Goal: Information Seeking & Learning: Find specific fact

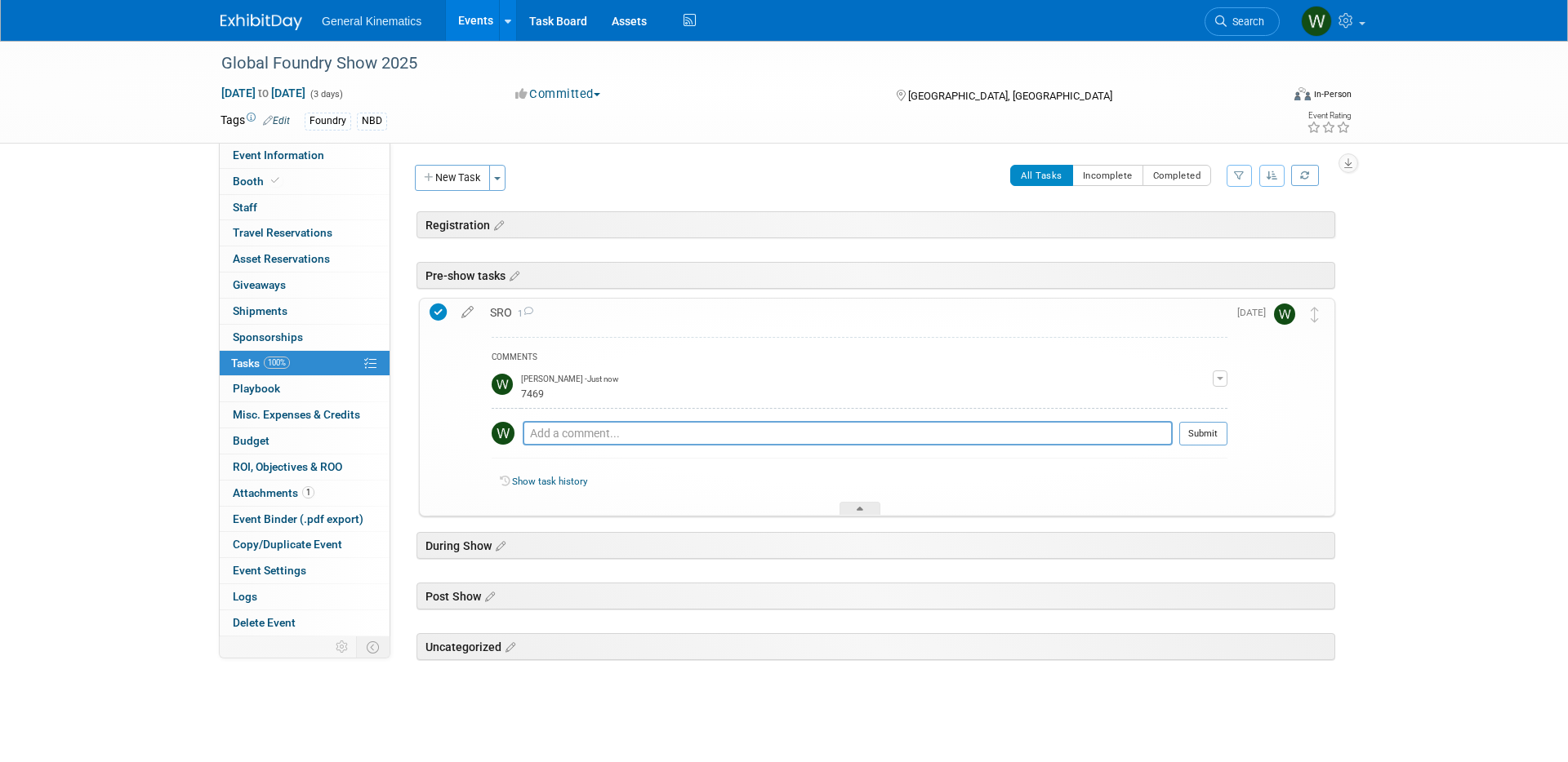
drag, startPoint x: 251, startPoint y: 28, endPoint x: 258, endPoint y: 35, distance: 9.9
click at [251, 28] on img at bounding box center [261, 22] width 82 height 16
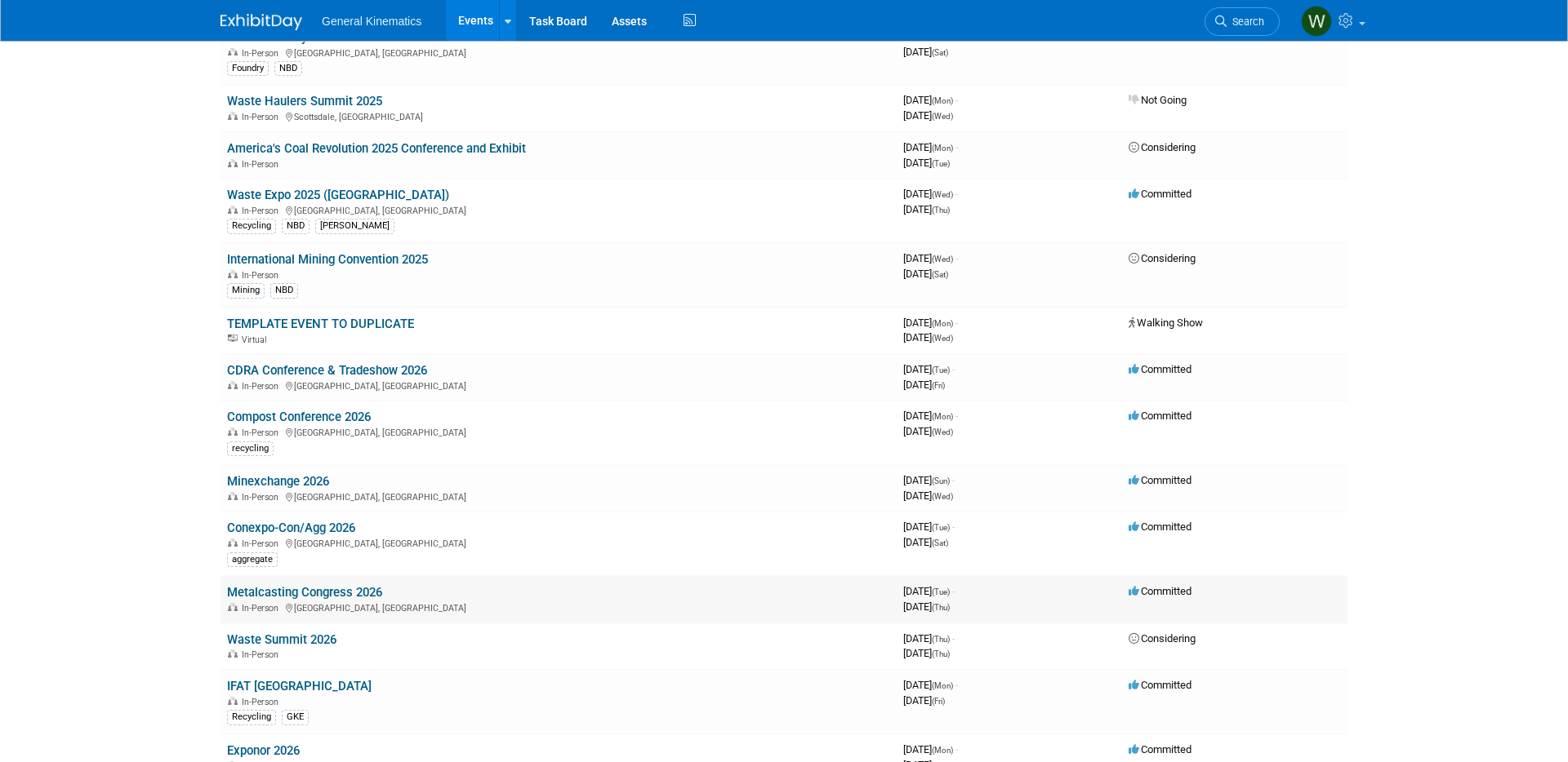
scroll to position [672, 0]
click at [299, 526] on link "Conexpo-Con/Agg 2026" at bounding box center [291, 526] width 128 height 15
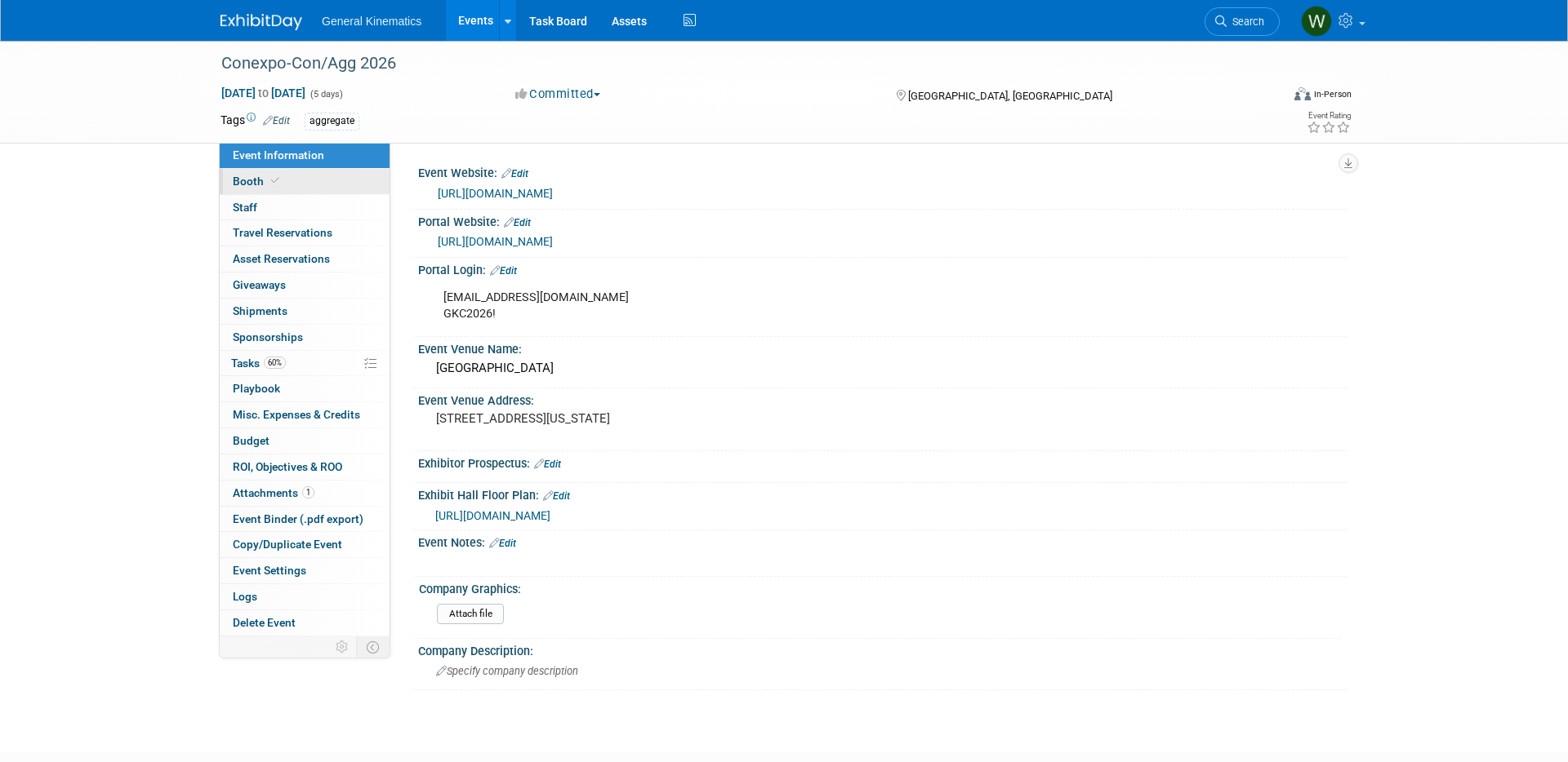
drag, startPoint x: 282, startPoint y: 181, endPoint x: 356, endPoint y: 185, distance: 74.1
click at [283, 180] on link "Booth" at bounding box center [304, 181] width 170 height 25
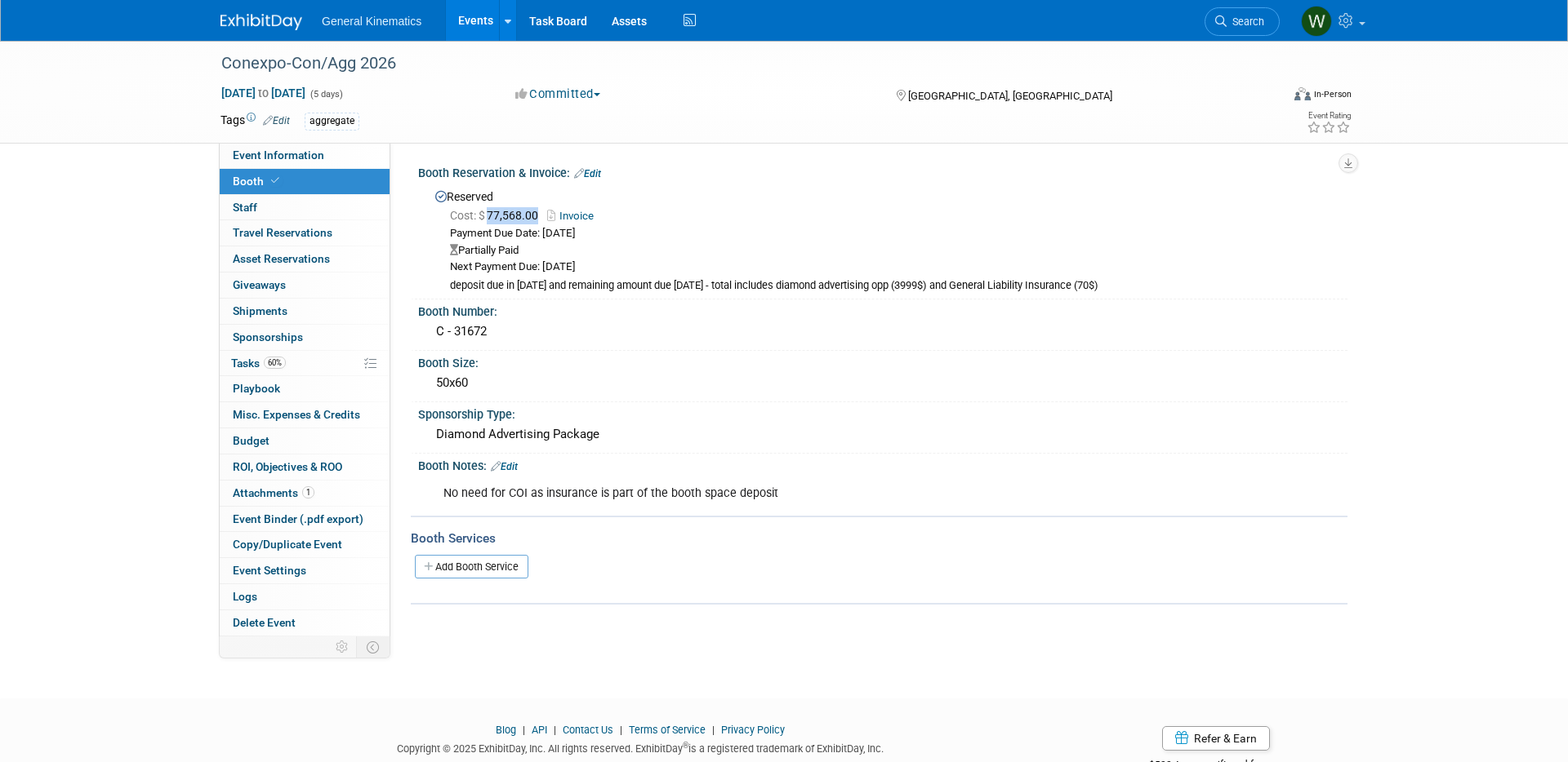
drag, startPoint x: 489, startPoint y: 215, endPoint x: 540, endPoint y: 217, distance: 51.0
click at [540, 217] on span "Cost: $ 77,568.00" at bounding box center [497, 215] width 95 height 13
copy span "77,568.00"
click at [582, 213] on link "Invoice" at bounding box center [575, 216] width 55 height 12
click at [299, 156] on span "Event Information" at bounding box center [278, 155] width 92 height 13
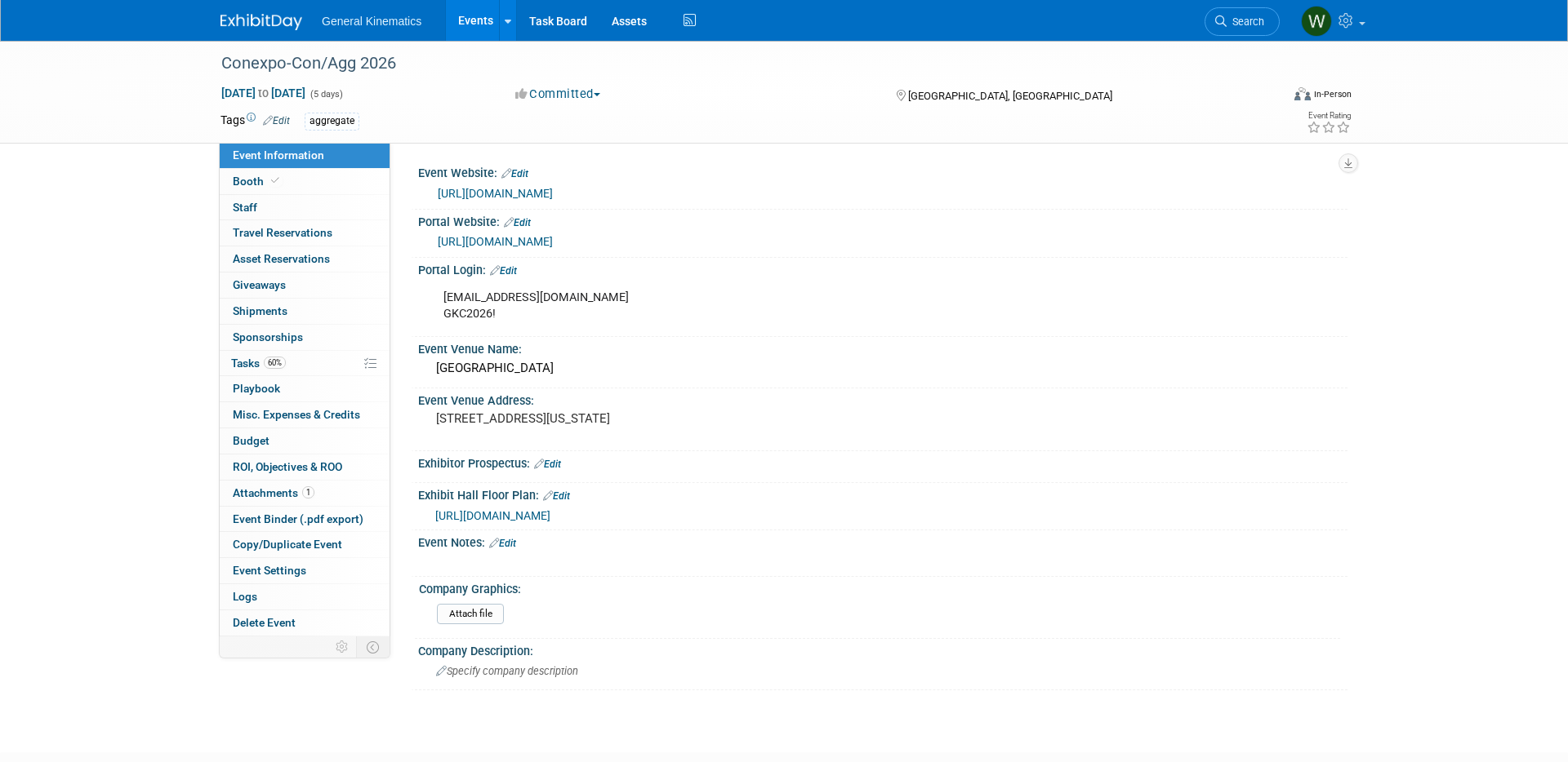
click at [540, 242] on link "https://ceca26.exh.mapyourshow.com/7_0/main/login?_gl=1*14fguh0*_ga*MTU2NzIwMjI…" at bounding box center [496, 242] width 115 height 13
drag, startPoint x: 507, startPoint y: 329, endPoint x: 443, endPoint y: 329, distance: 64.0
click at [443, 328] on div "Wswanson@generalkinematics.com GKC2026!" at bounding box center [800, 306] width 736 height 49
copy div "GKC2026!"
click at [248, 15] on img at bounding box center [261, 22] width 82 height 16
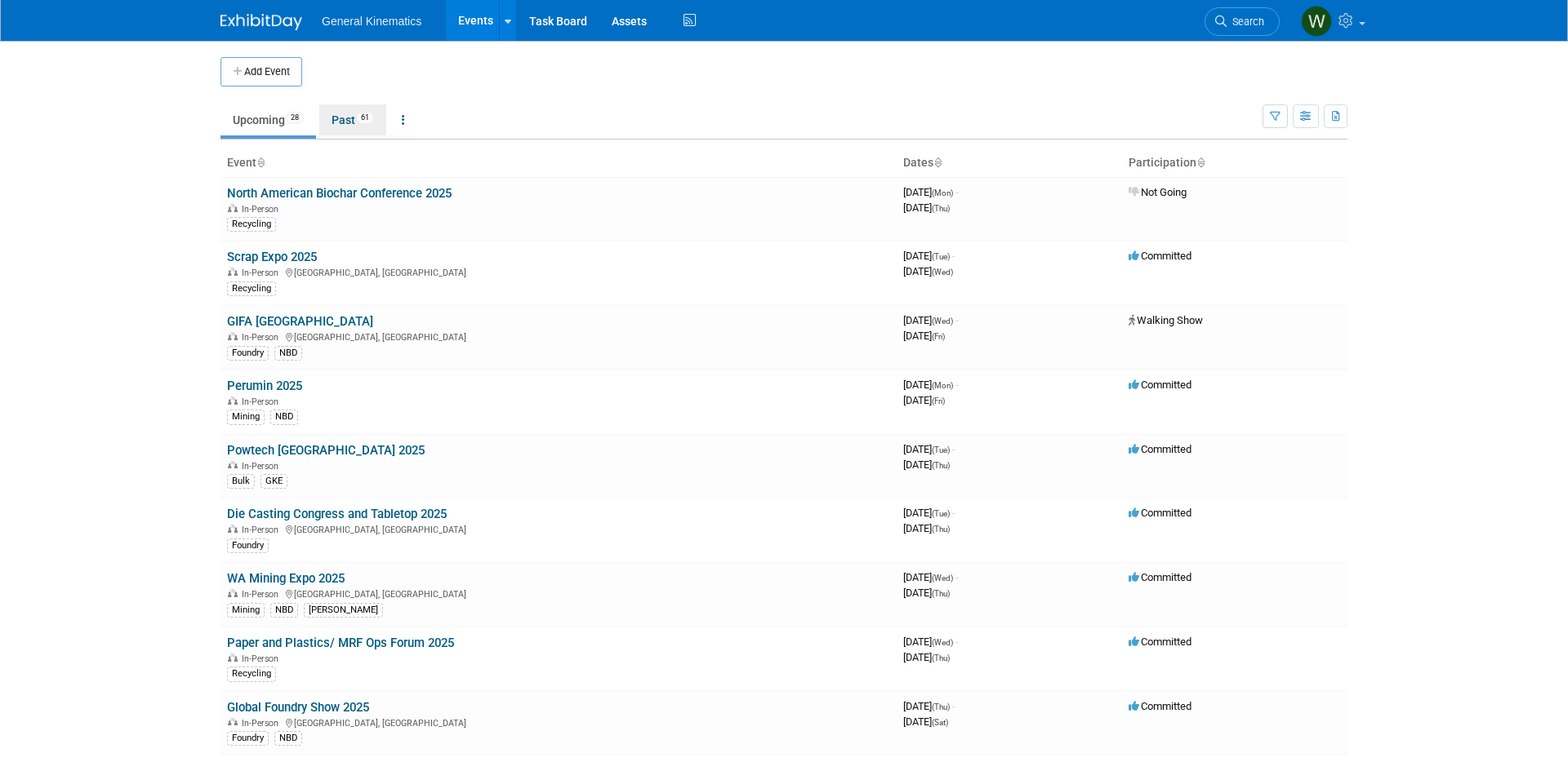
click at [366, 112] on span "61" at bounding box center [365, 118] width 18 height 12
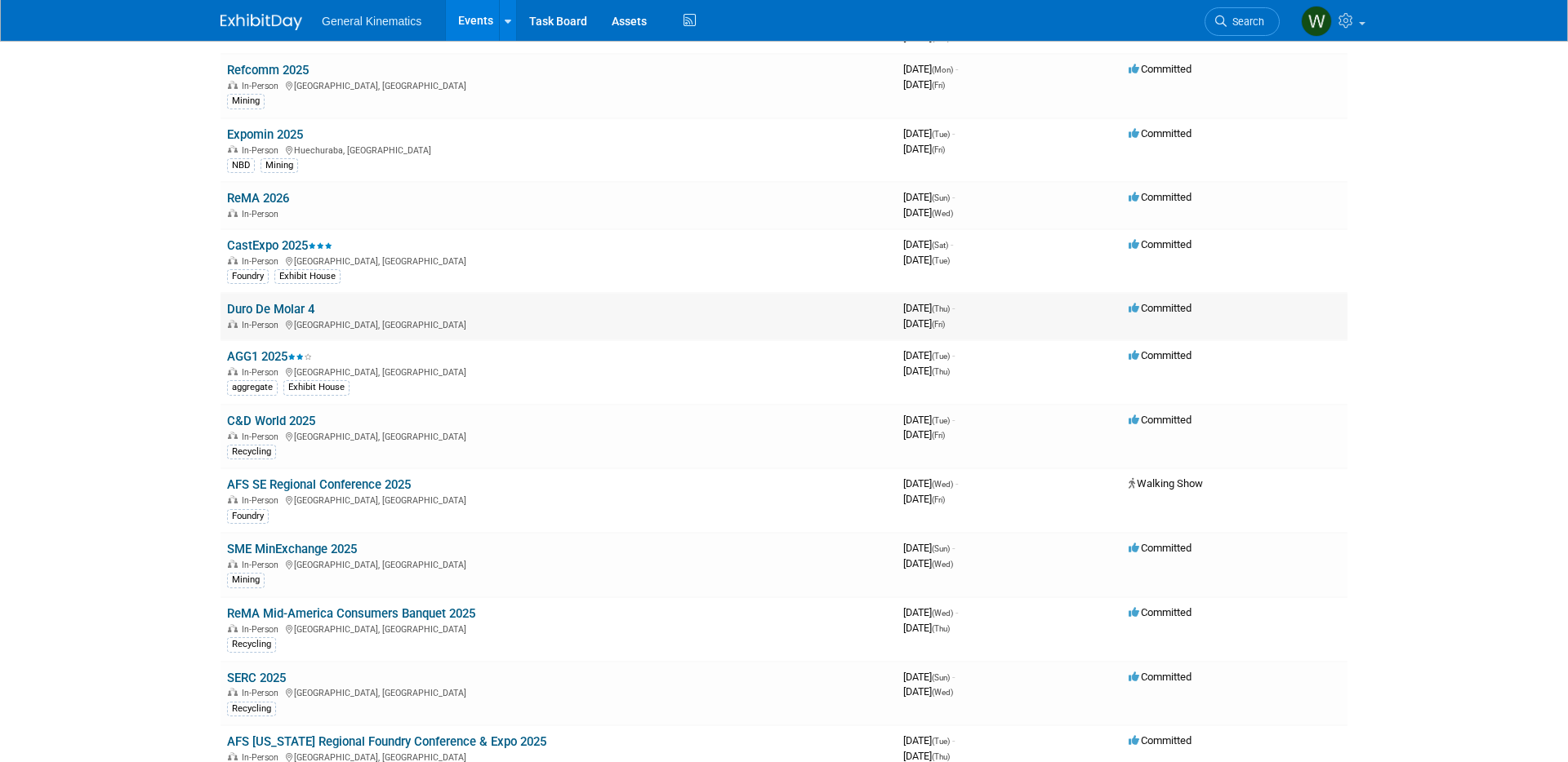
scroll to position [680, 0]
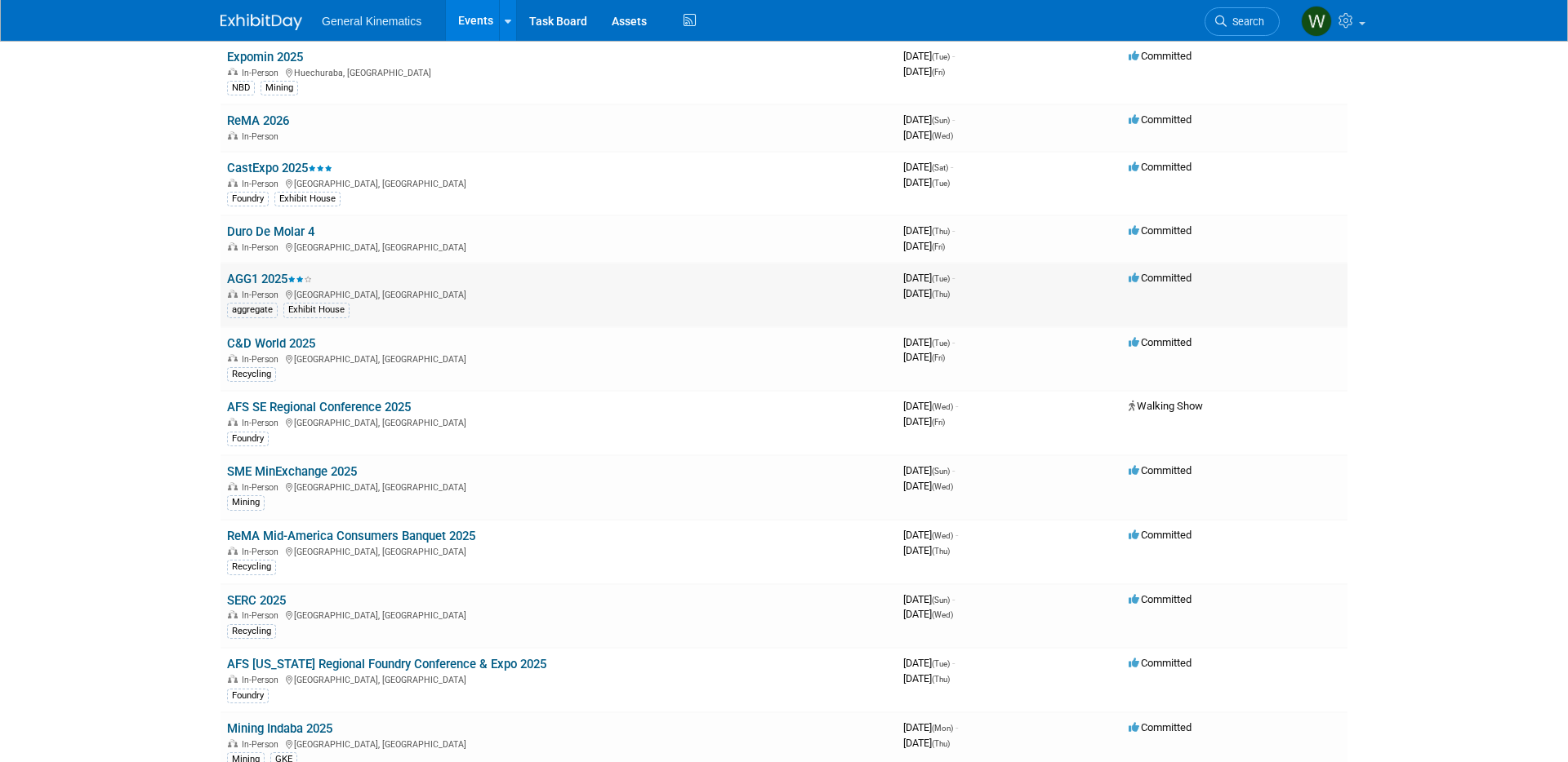
click at [260, 280] on link "AGG1 2025" at bounding box center [269, 279] width 85 height 15
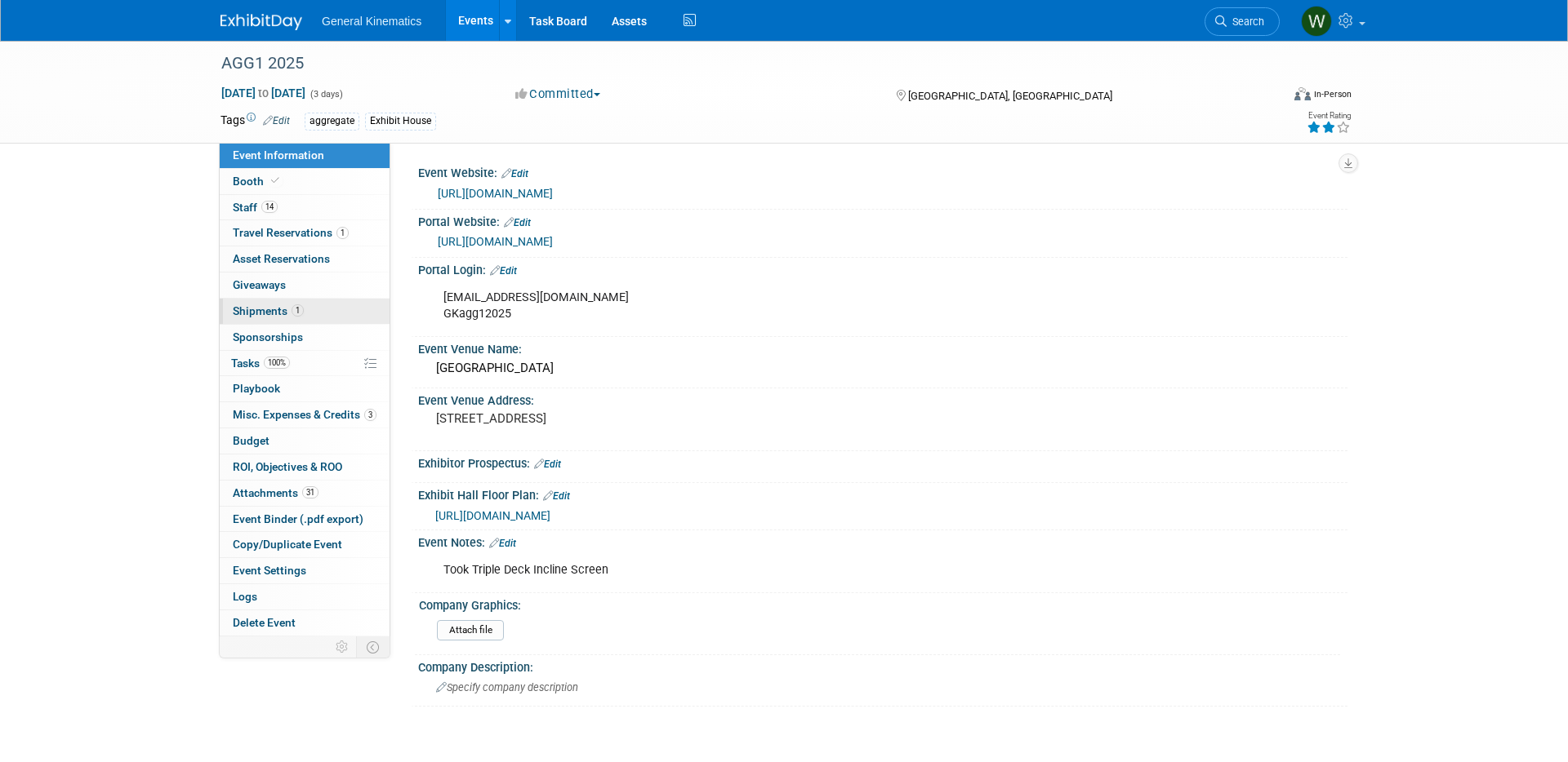
click at [259, 315] on span "Shipments 1" at bounding box center [268, 311] width 71 height 13
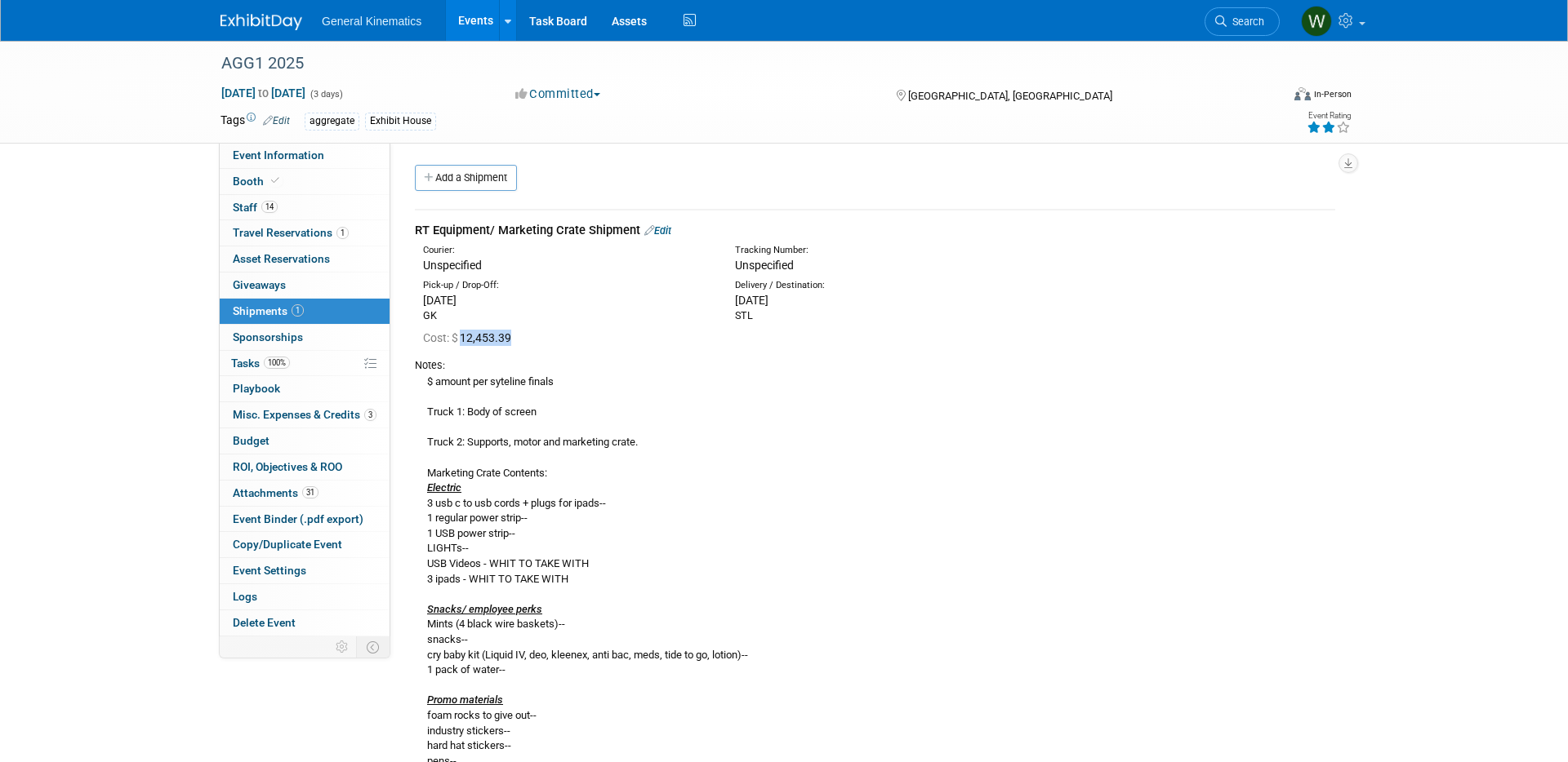
drag, startPoint x: 518, startPoint y: 337, endPoint x: 463, endPoint y: 338, distance: 55.0
click at [463, 338] on div "Cost: $ 12,453.39" at bounding box center [879, 337] width 912 height 16
copy span "12,453.39"
click at [276, 28] on img at bounding box center [261, 22] width 82 height 16
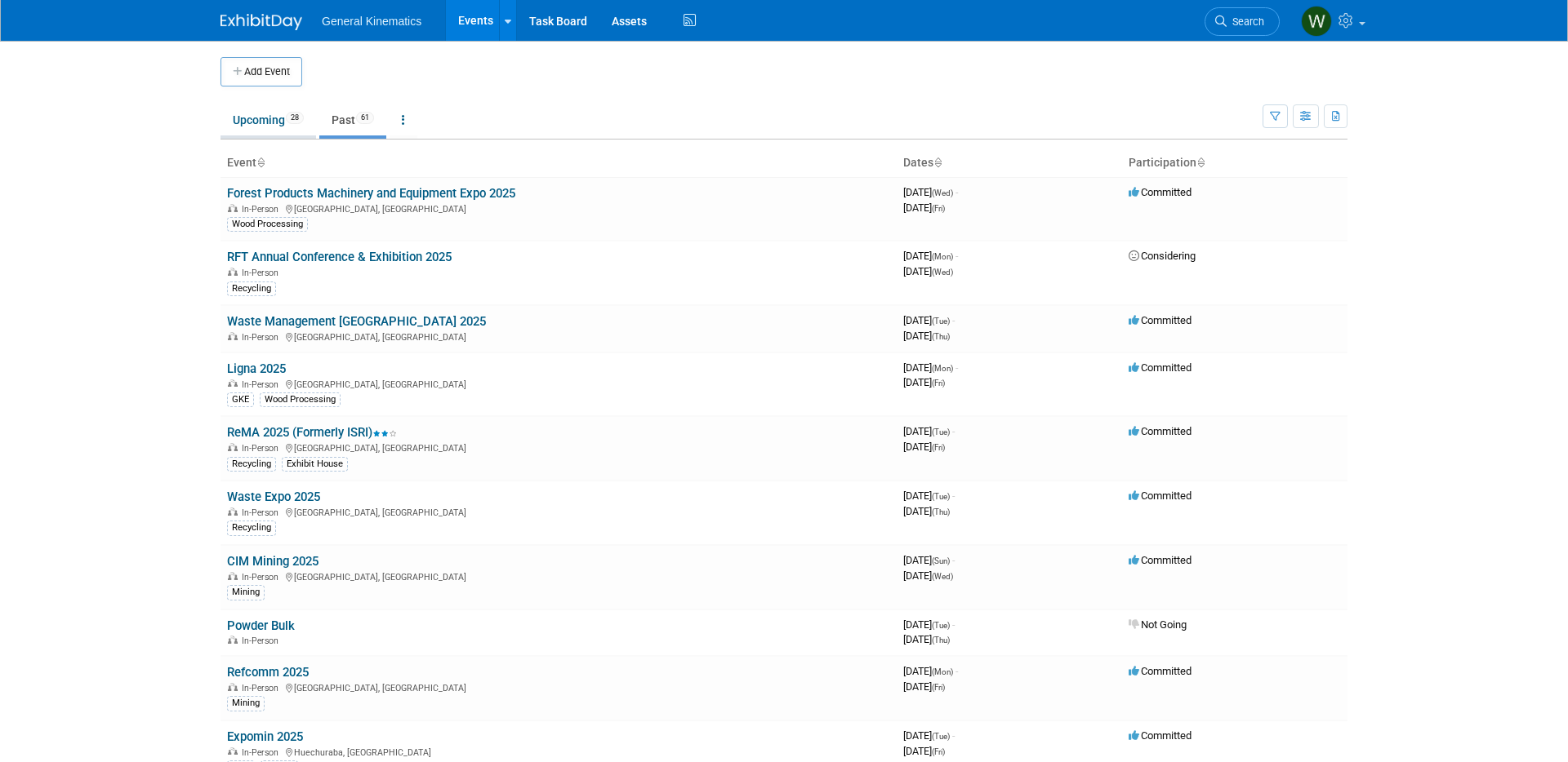
click at [278, 105] on link "Upcoming 28" at bounding box center [268, 120] width 96 height 31
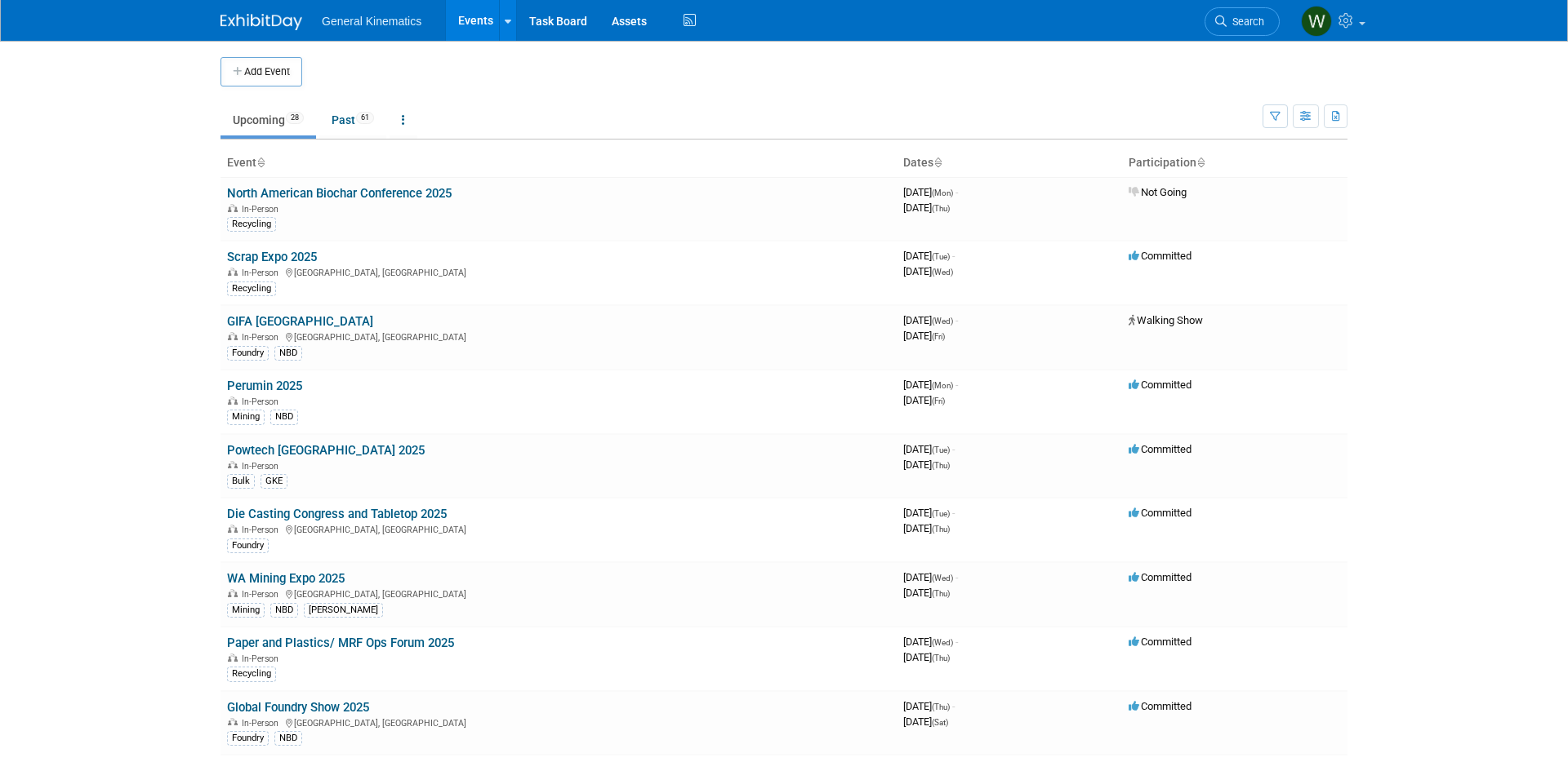
click at [271, 119] on link "Upcoming 28" at bounding box center [268, 120] width 96 height 31
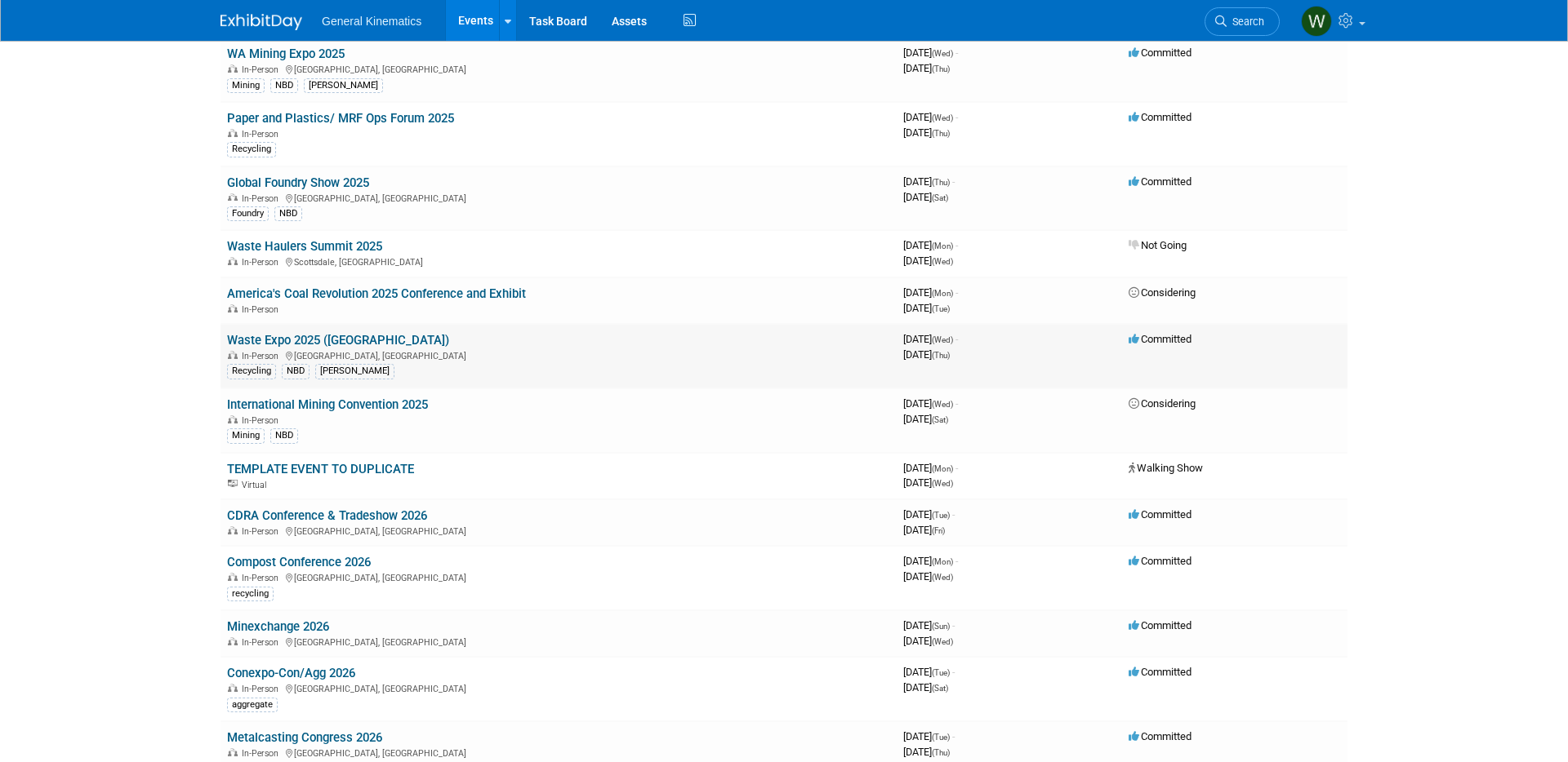
scroll to position [696, 0]
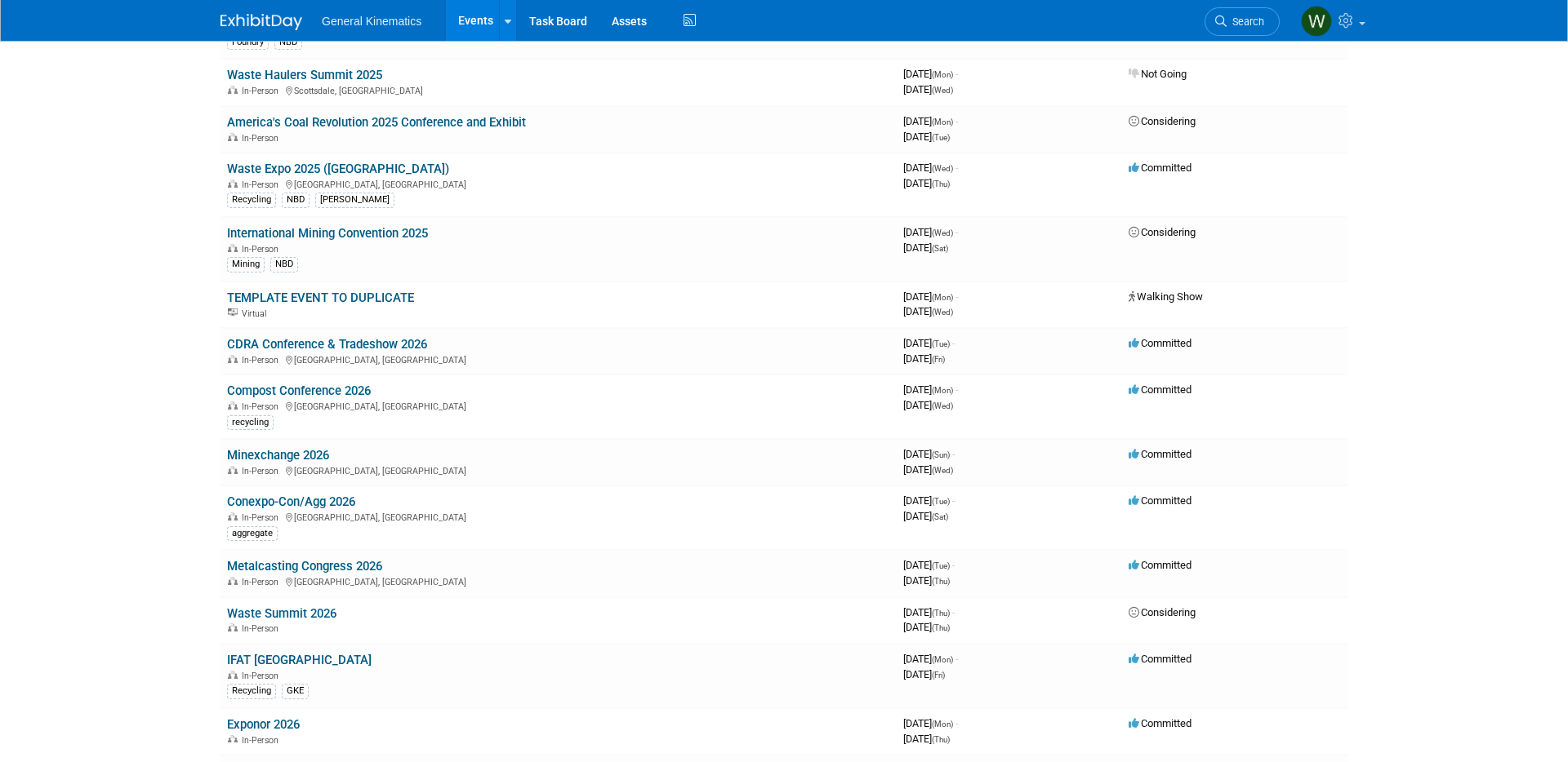
click at [295, 507] on link "Conexpo-Con/Agg 2026" at bounding box center [291, 502] width 128 height 15
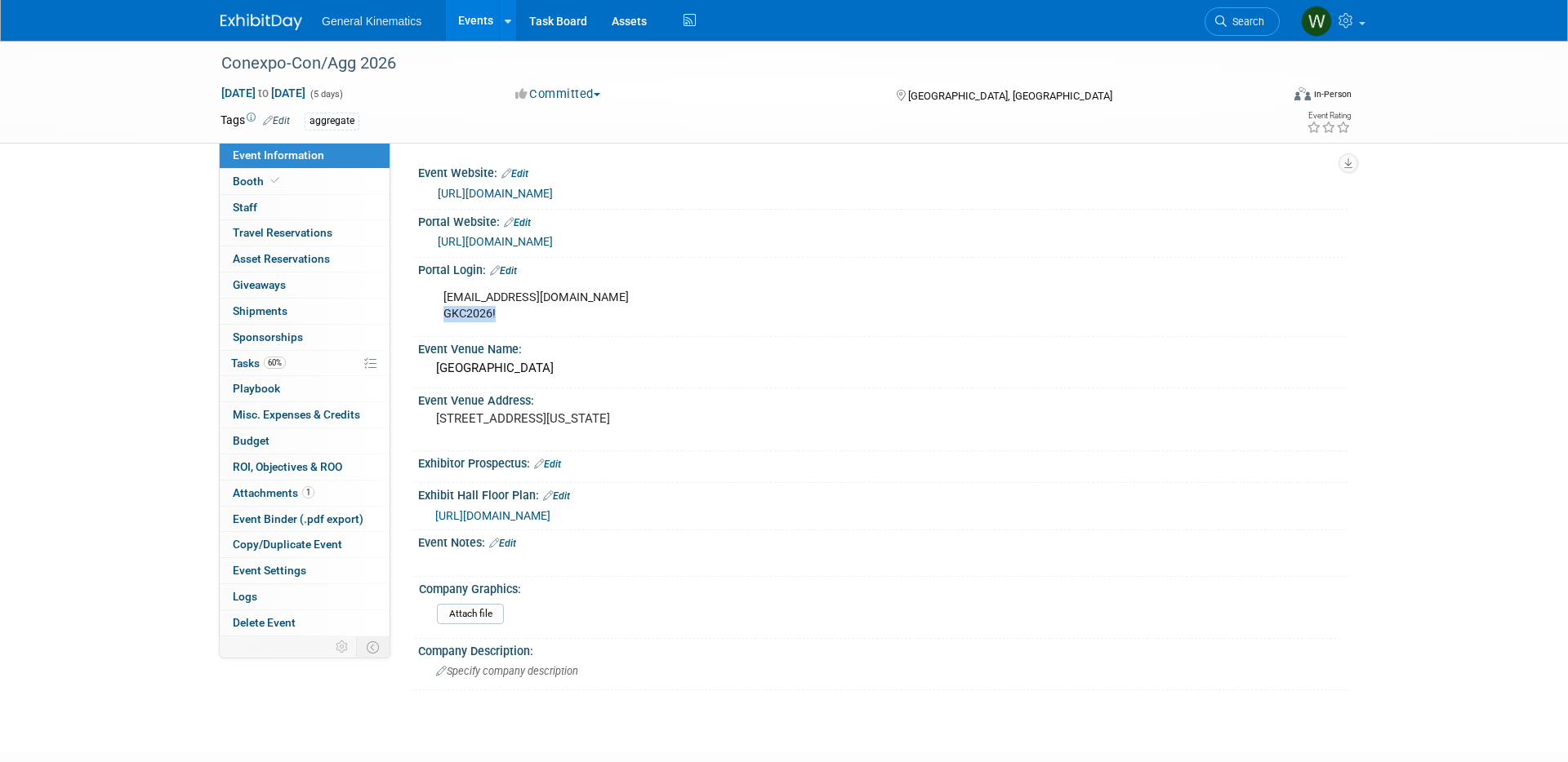
drag, startPoint x: 505, startPoint y: 329, endPoint x: 439, endPoint y: 328, distance: 66.0
click at [439, 328] on div "[EMAIL_ADDRESS][DOMAIN_NAME] GKC2026!" at bounding box center [800, 306] width 736 height 49
click at [513, 277] on link "Edit" at bounding box center [503, 271] width 27 height 12
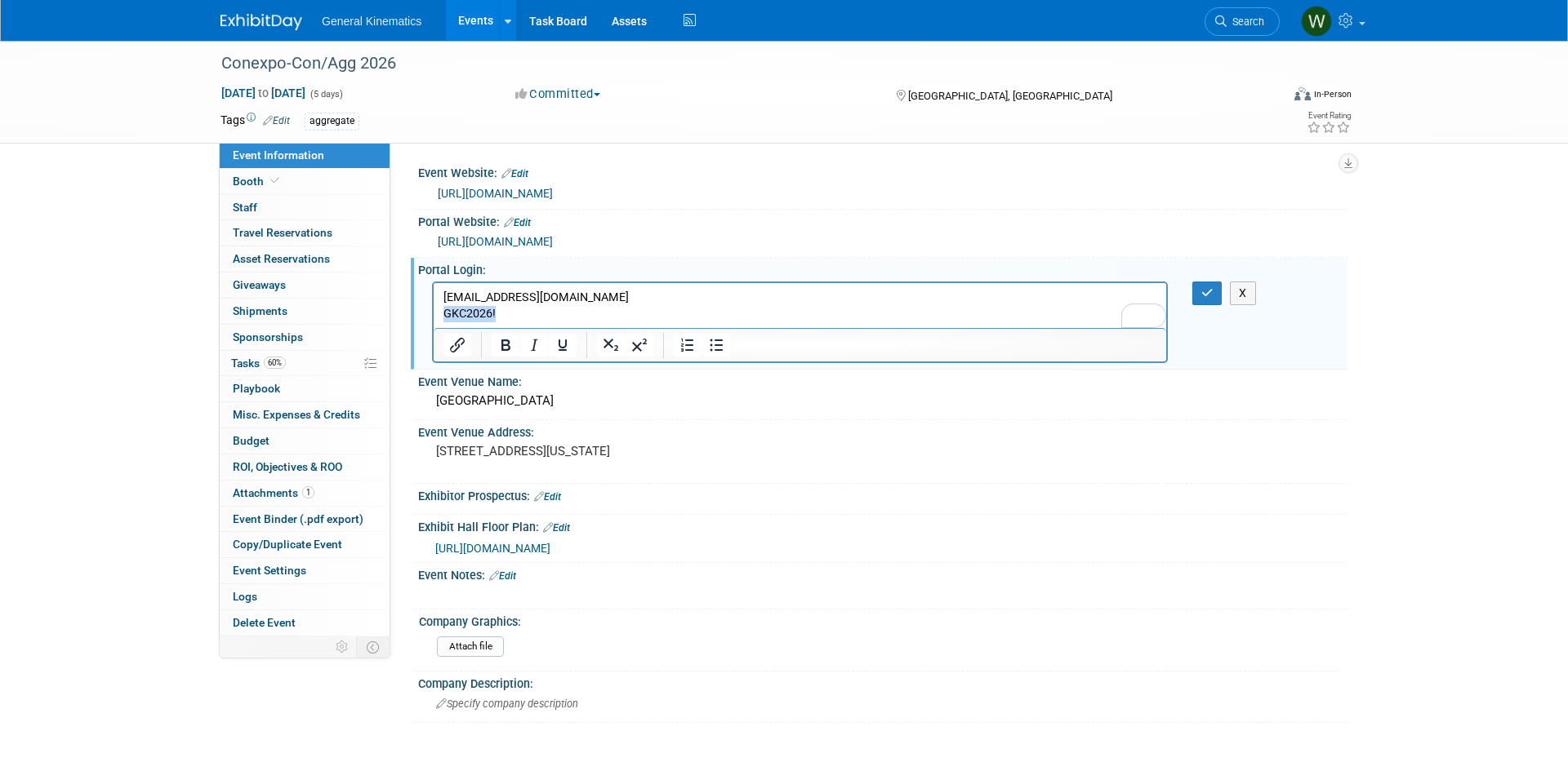
drag, startPoint x: 496, startPoint y: 312, endPoint x: 431, endPoint y: 313, distance: 65.0
click at [434, 313] on html "Wswanson@generalkinematics.com GKC2026!" at bounding box center [800, 302] width 732 height 39
click at [1207, 301] on button "button" at bounding box center [1207, 293] width 30 height 24
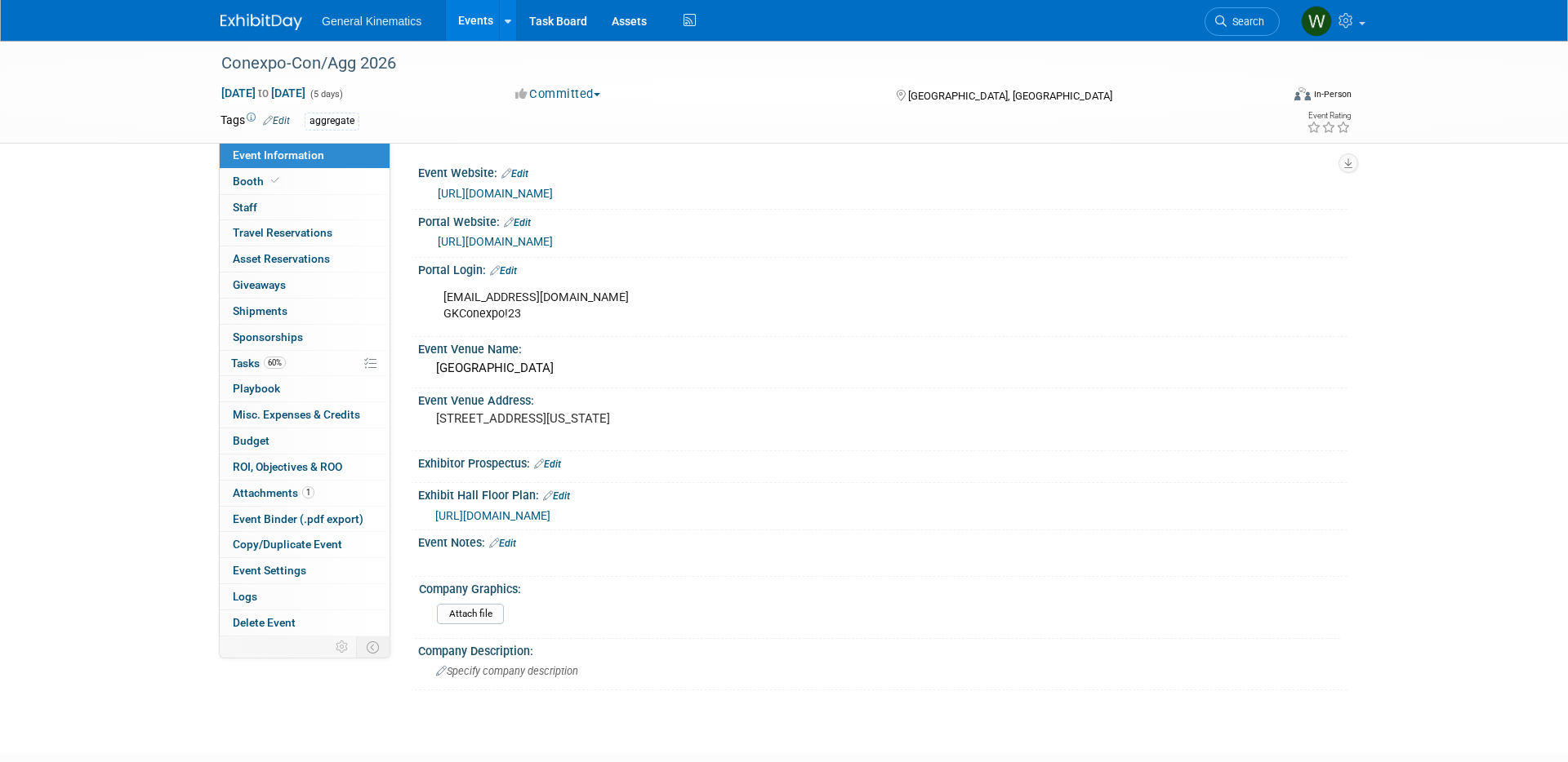
click at [260, 24] on img at bounding box center [261, 22] width 82 height 16
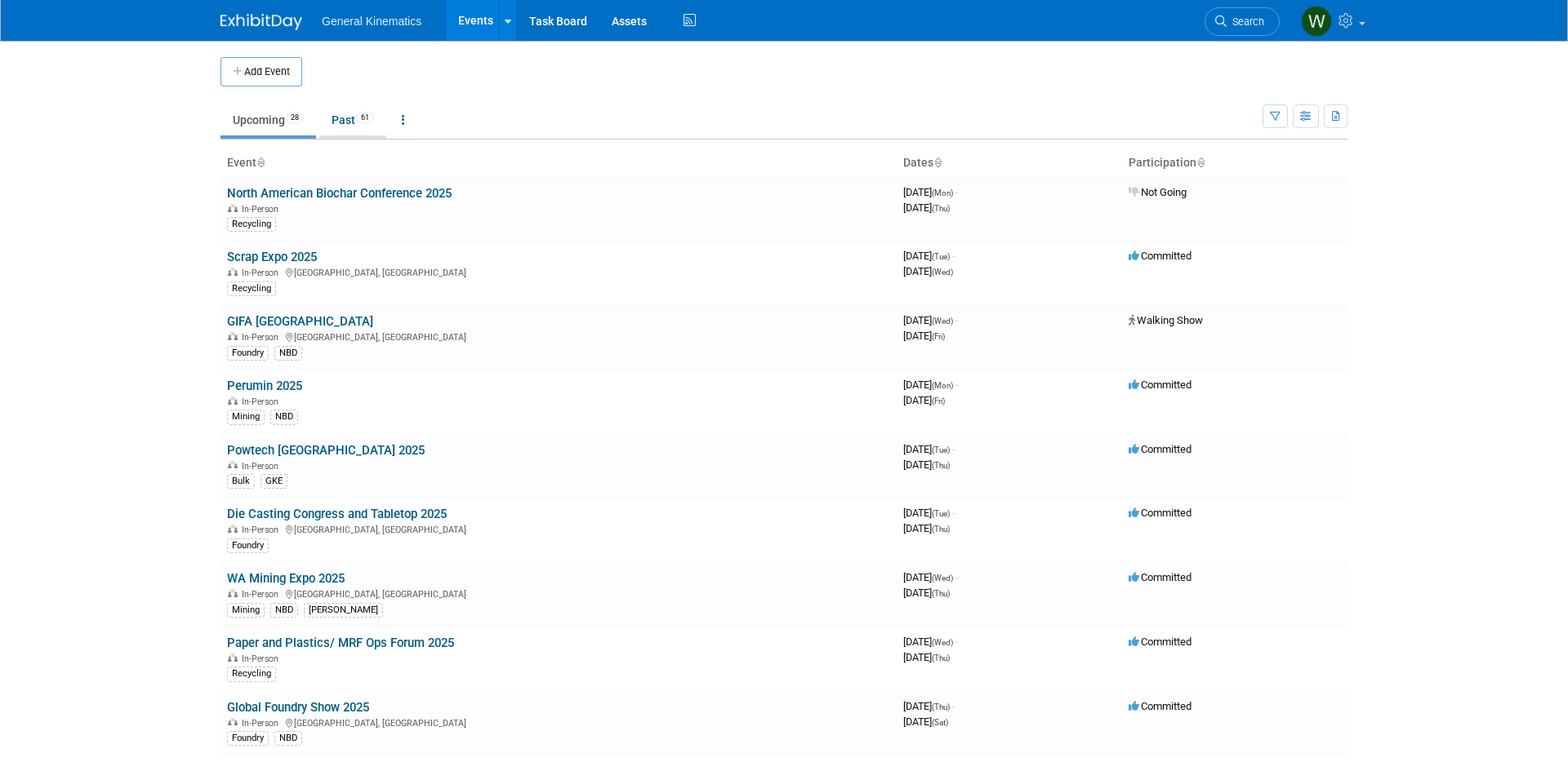
drag, startPoint x: 348, startPoint y: 124, endPoint x: 352, endPoint y: 138, distance: 14.6
click at [348, 124] on link "Past 61" at bounding box center [352, 120] width 67 height 31
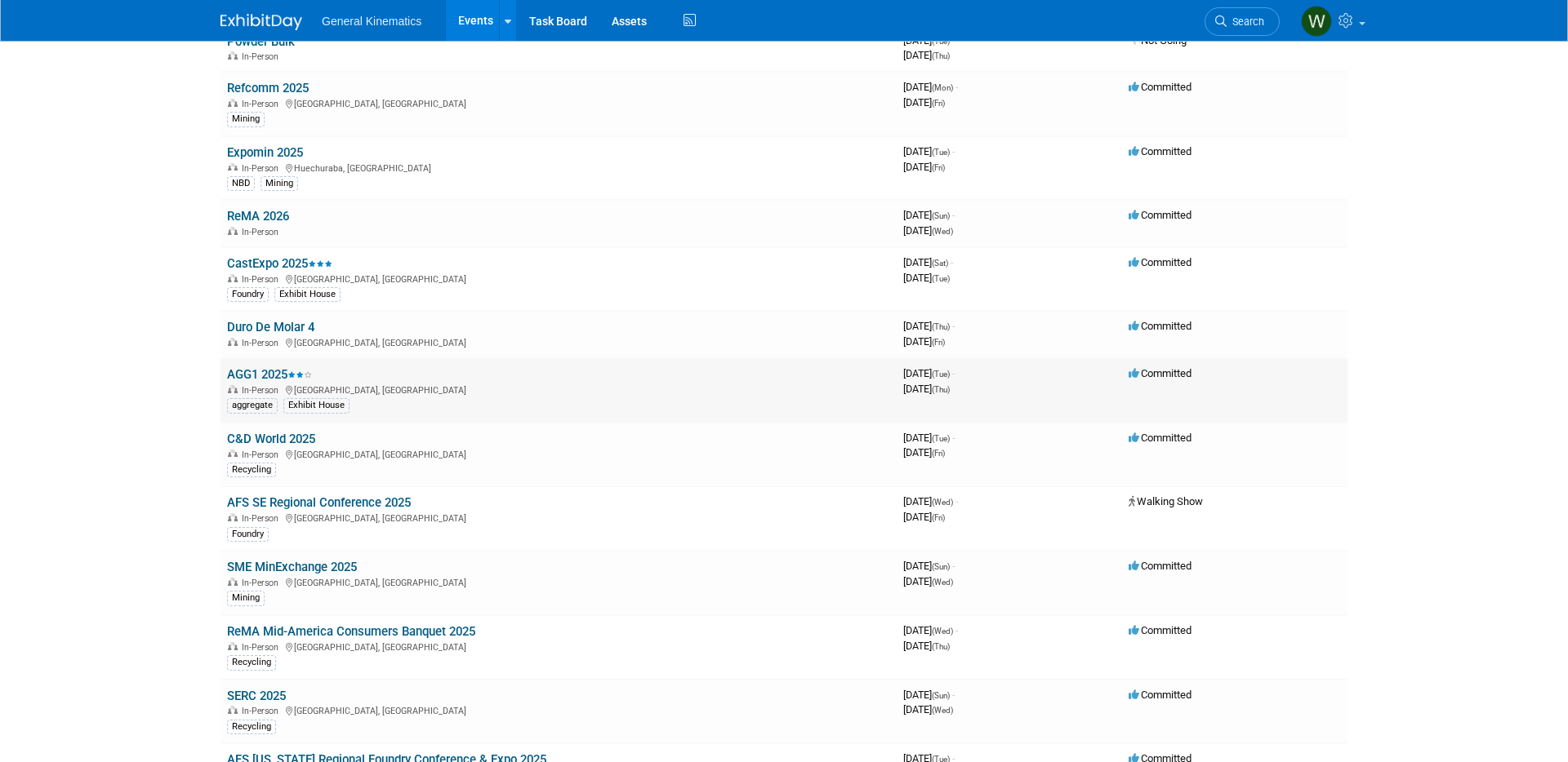
scroll to position [589, 0]
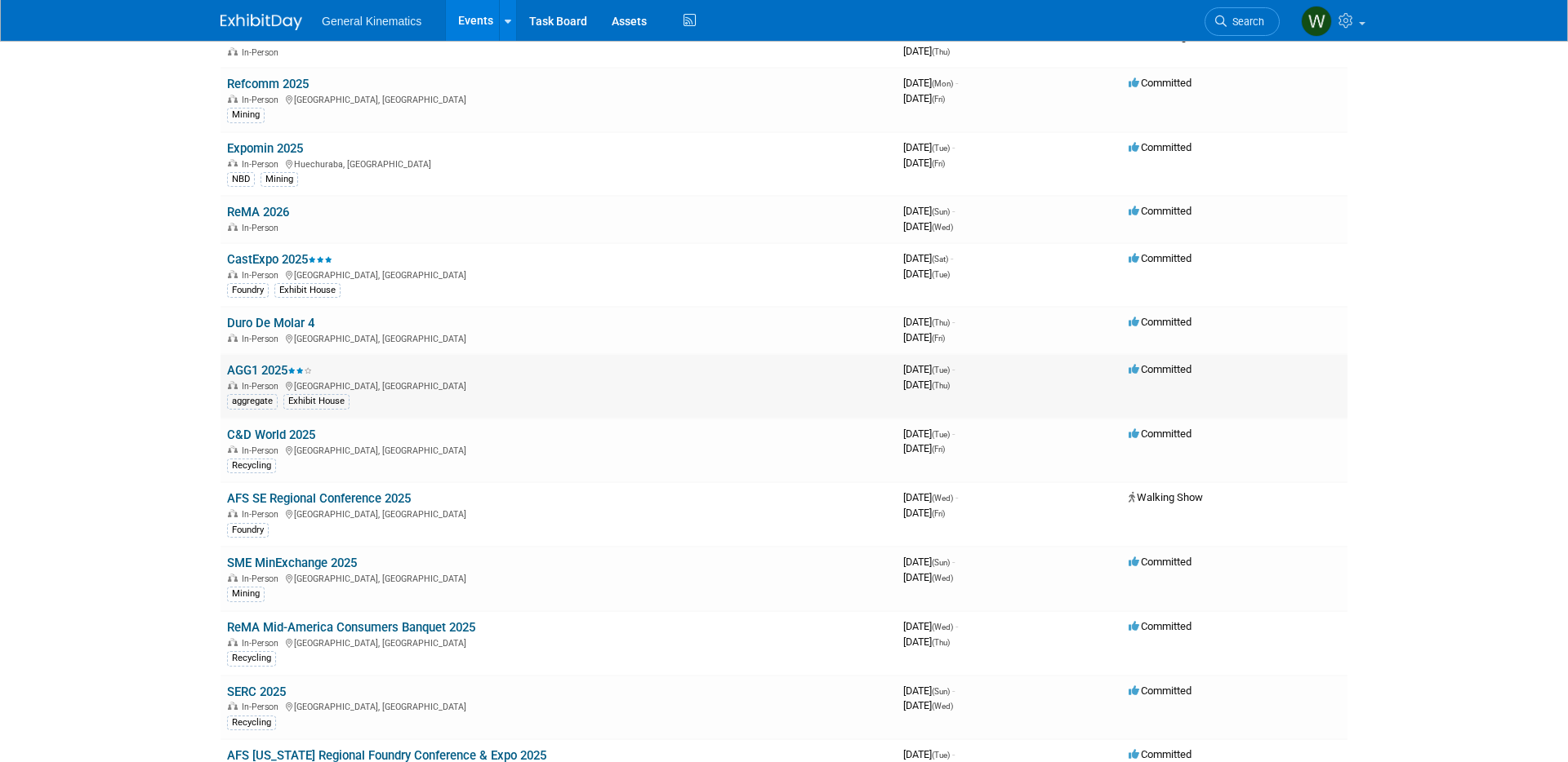
click at [251, 369] on link "AGG1 2025" at bounding box center [269, 370] width 85 height 15
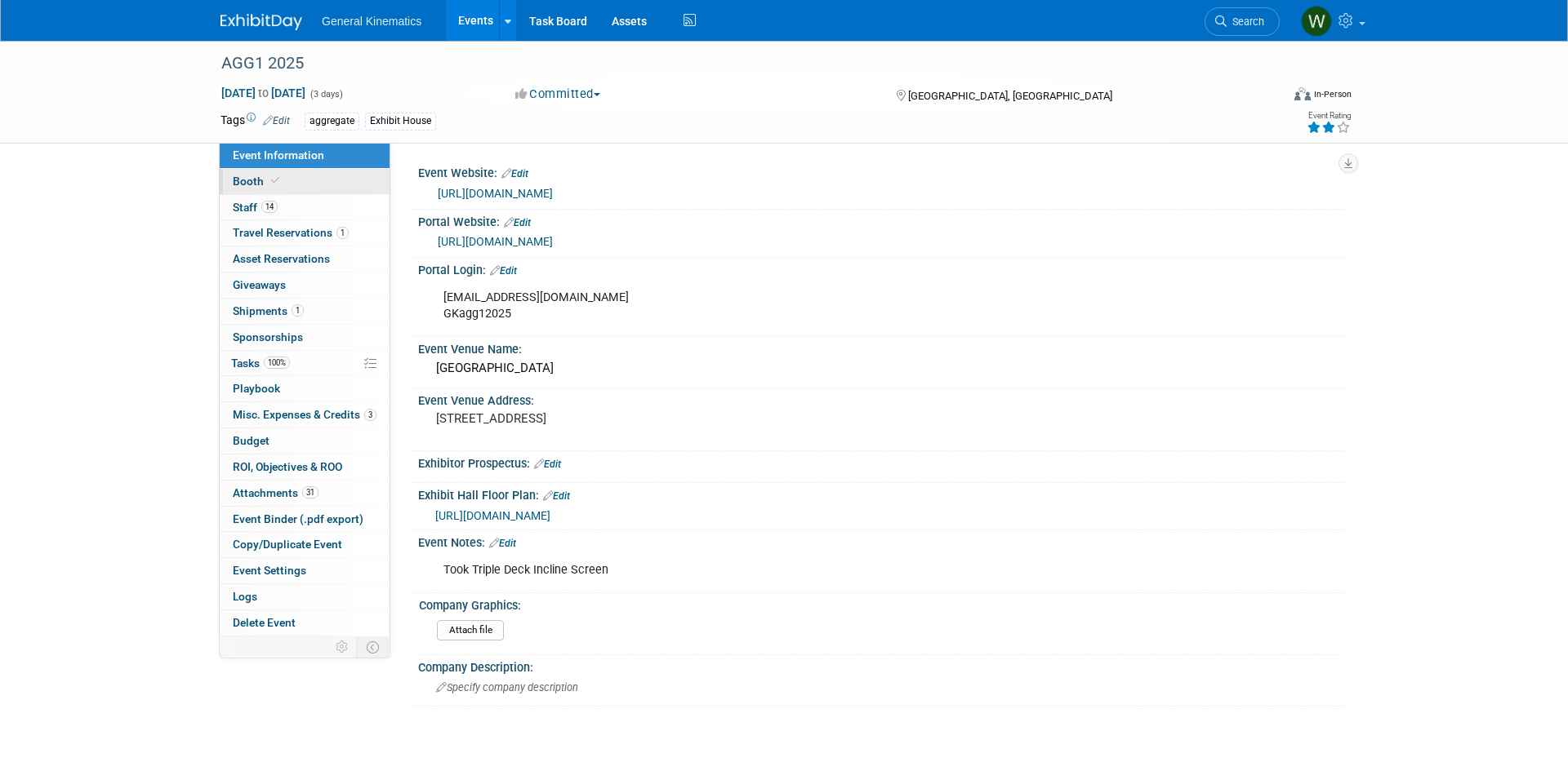
click at [290, 182] on link "Booth" at bounding box center [304, 181] width 170 height 25
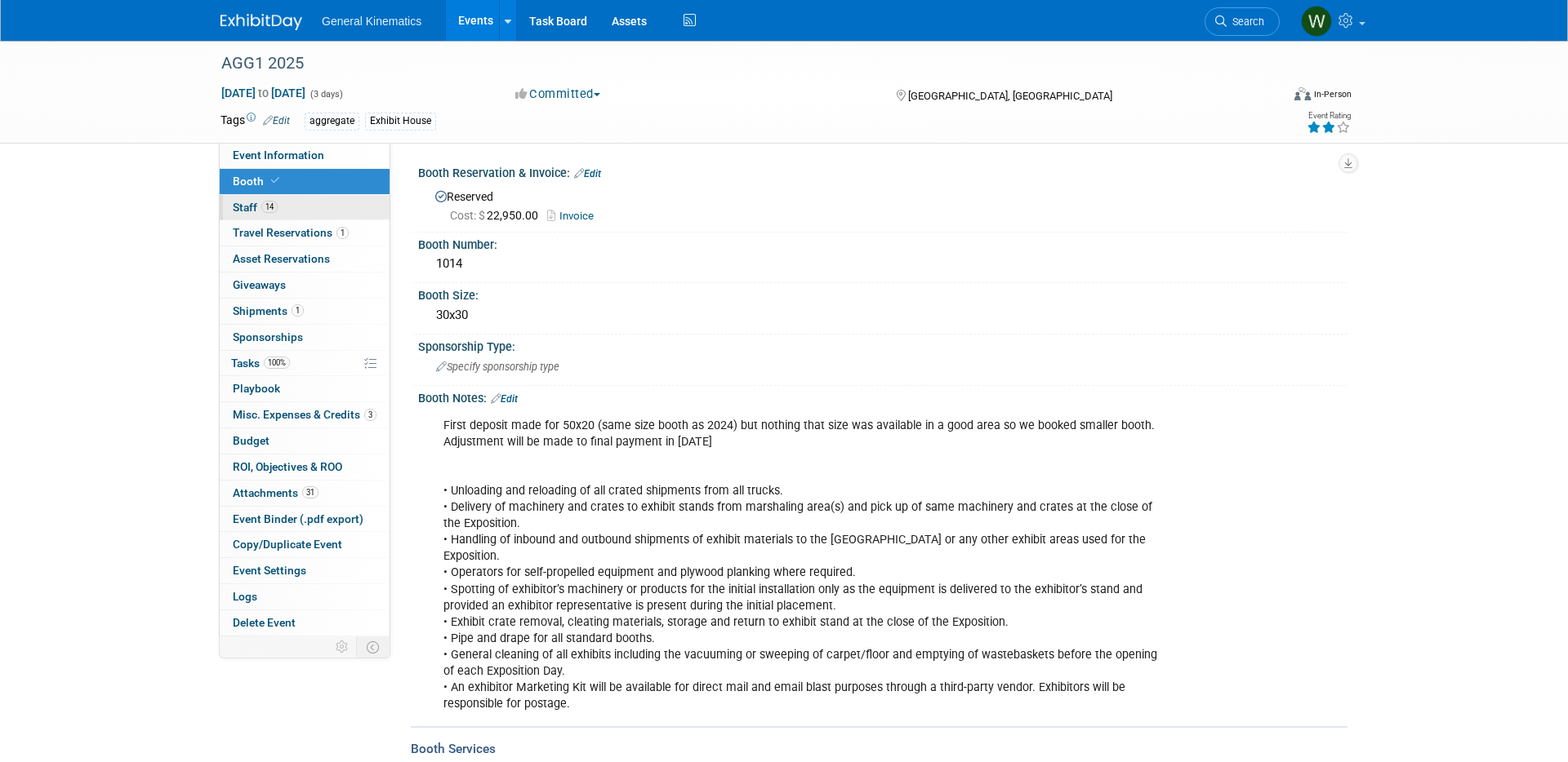
click at [285, 197] on link "14 Staff 14" at bounding box center [304, 208] width 170 height 25
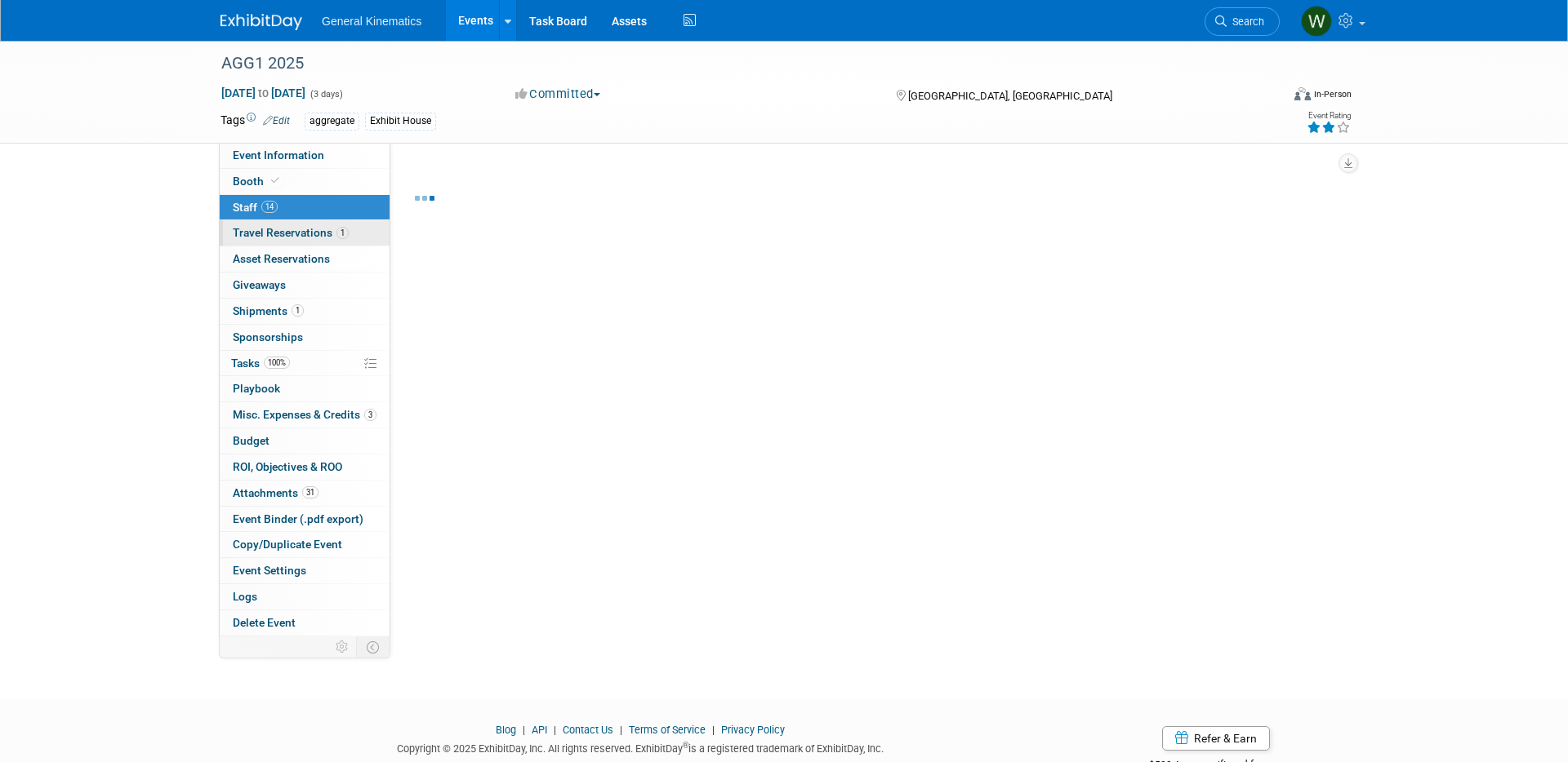
click at [314, 234] on span "Travel Reservations 1" at bounding box center [291, 233] width 116 height 13
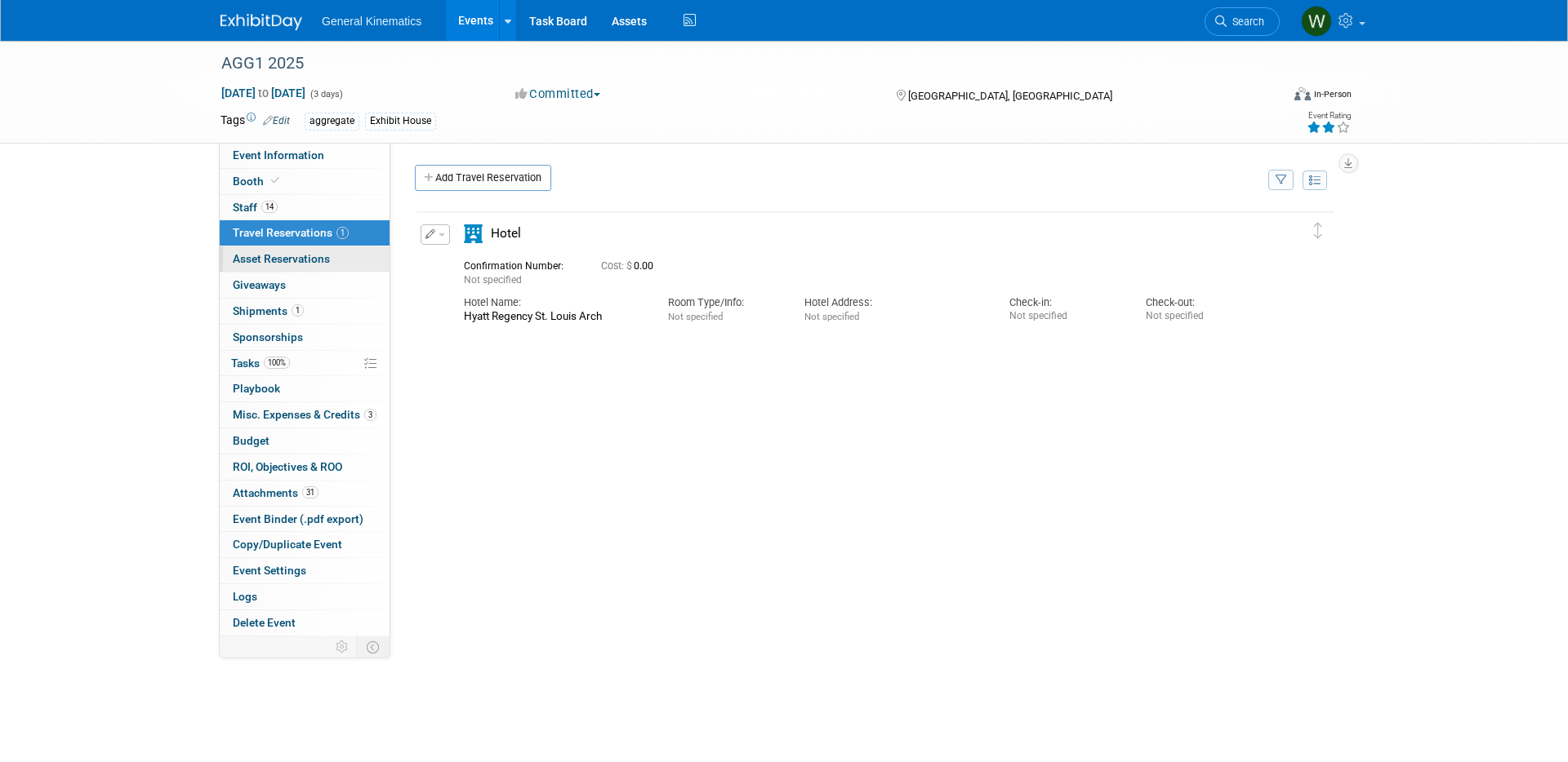
click at [281, 257] on span "Asset Reservations 0" at bounding box center [281, 258] width 97 height 13
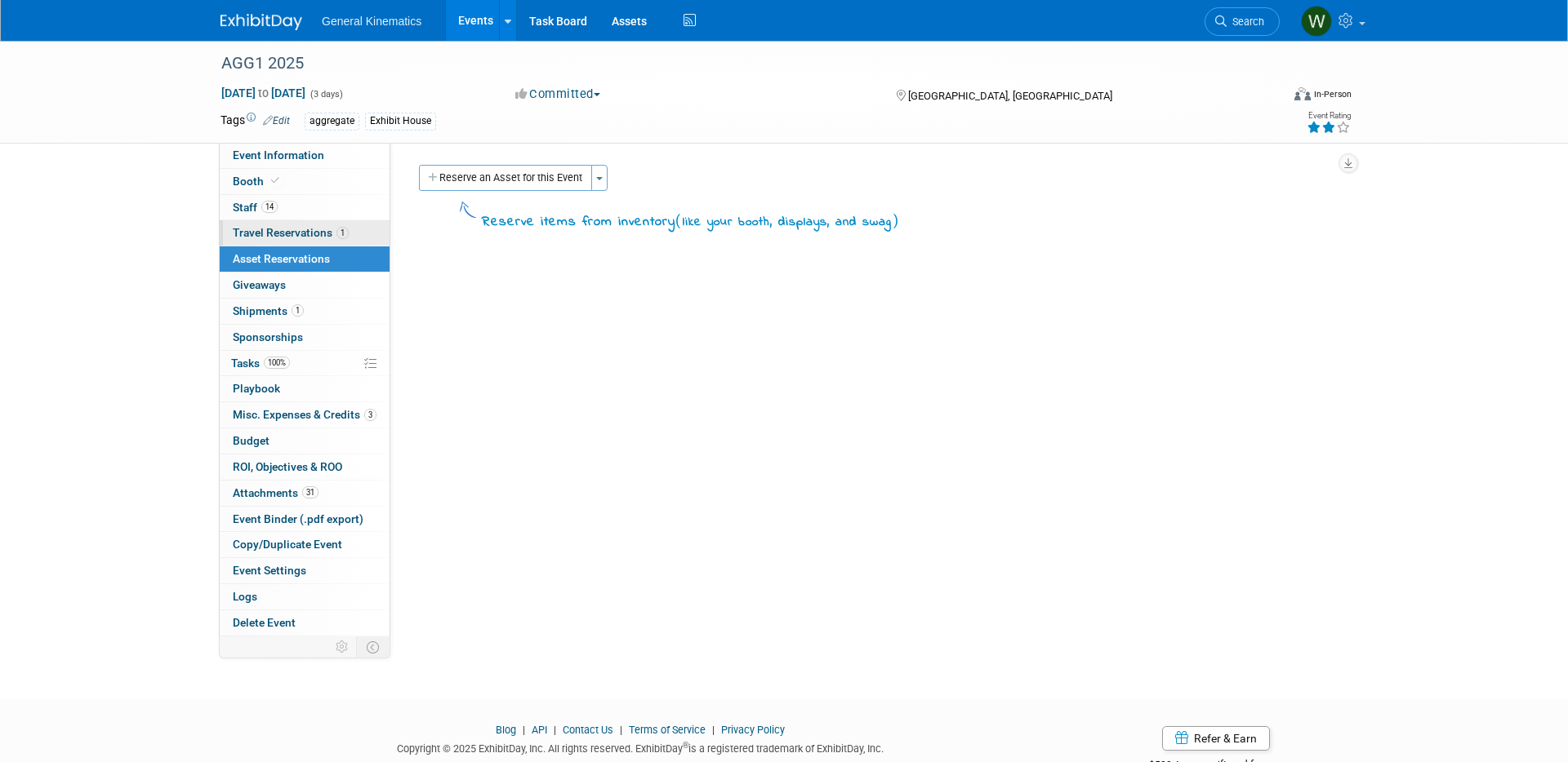
click at [298, 229] on span "Travel Reservations 1" at bounding box center [291, 233] width 116 height 13
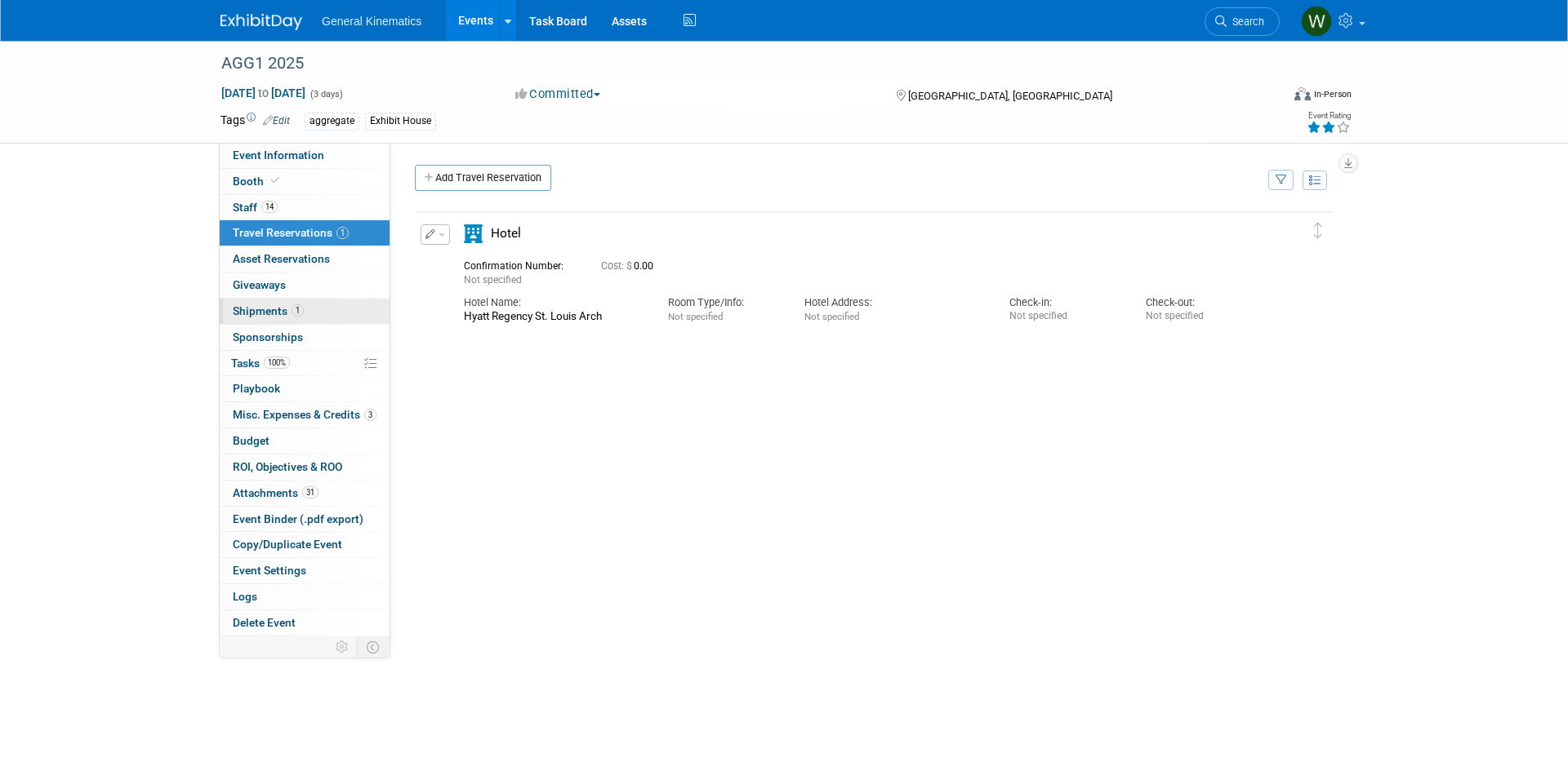
drag, startPoint x: 263, startPoint y: 308, endPoint x: 273, endPoint y: 312, distance: 10.8
click at [264, 308] on span "Shipments 1" at bounding box center [268, 311] width 71 height 13
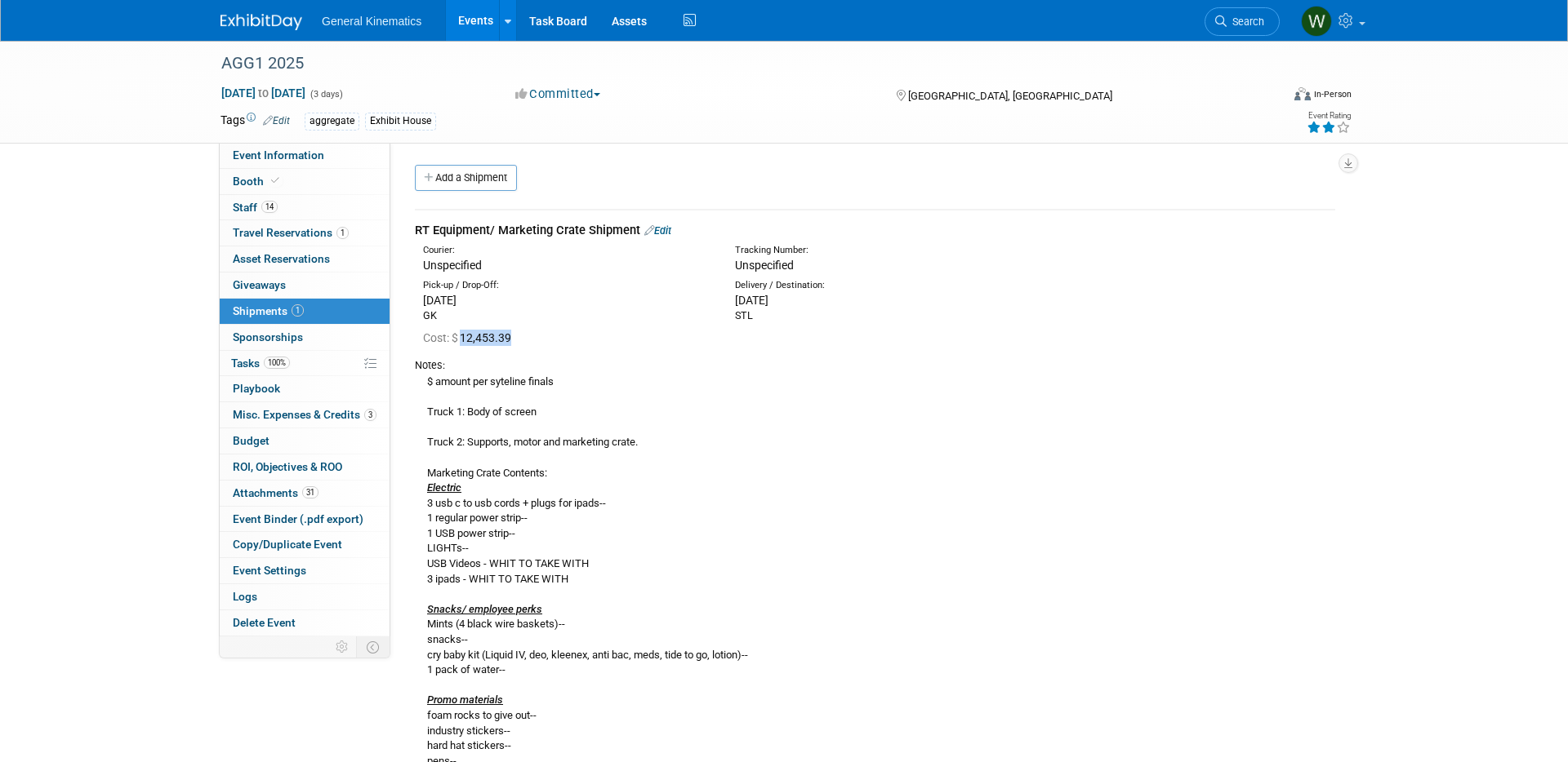
drag, startPoint x: 520, startPoint y: 337, endPoint x: 477, endPoint y: 339, distance: 43.0
click at [466, 335] on div "Cost: $ 12,453.39" at bounding box center [879, 337] width 912 height 16
copy span "12,453.39"
click at [266, 24] on img at bounding box center [261, 22] width 82 height 16
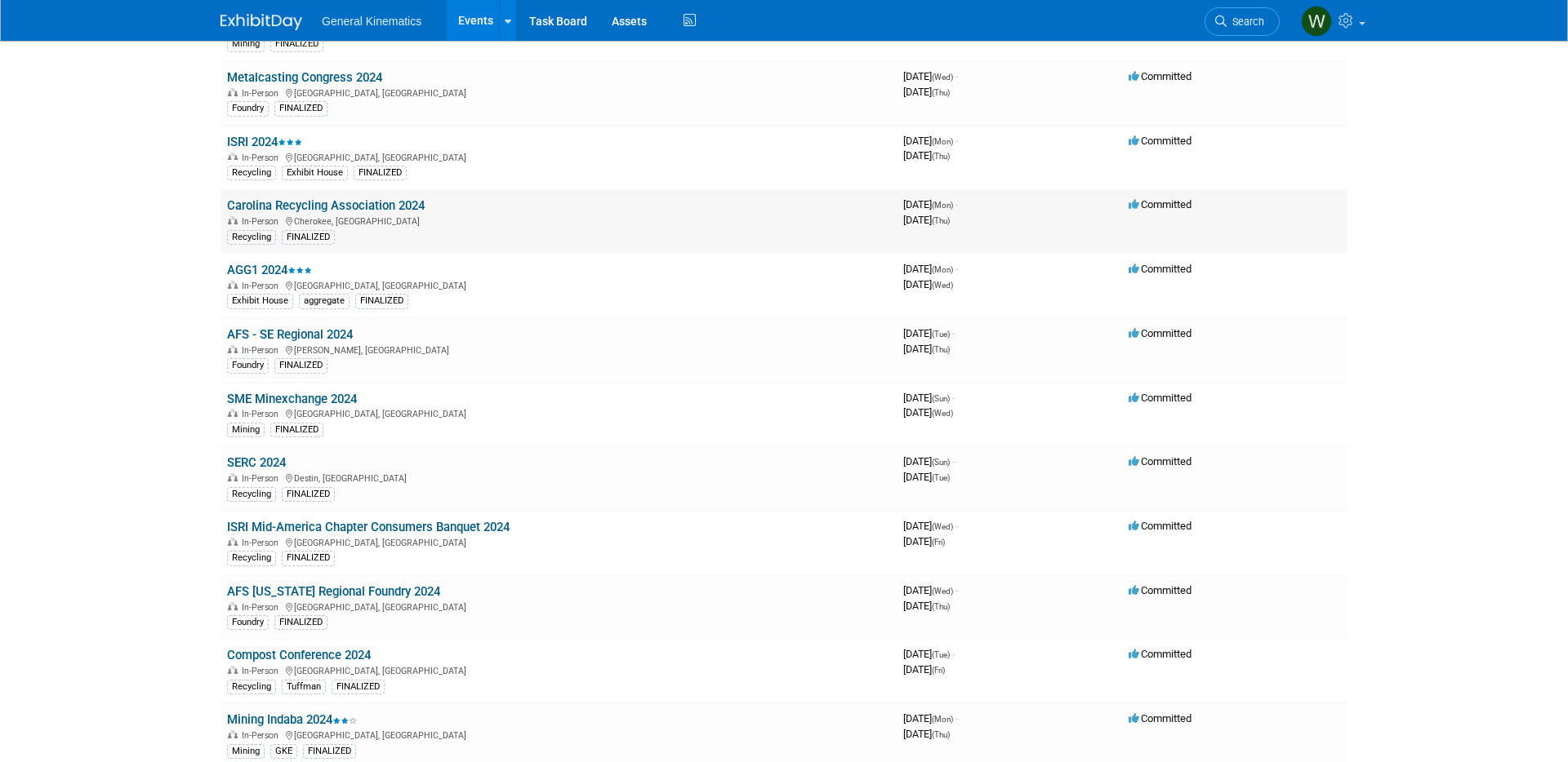
scroll to position [3093, 0]
click at [259, 269] on link "AGG1 2024" at bounding box center [269, 273] width 85 height 15
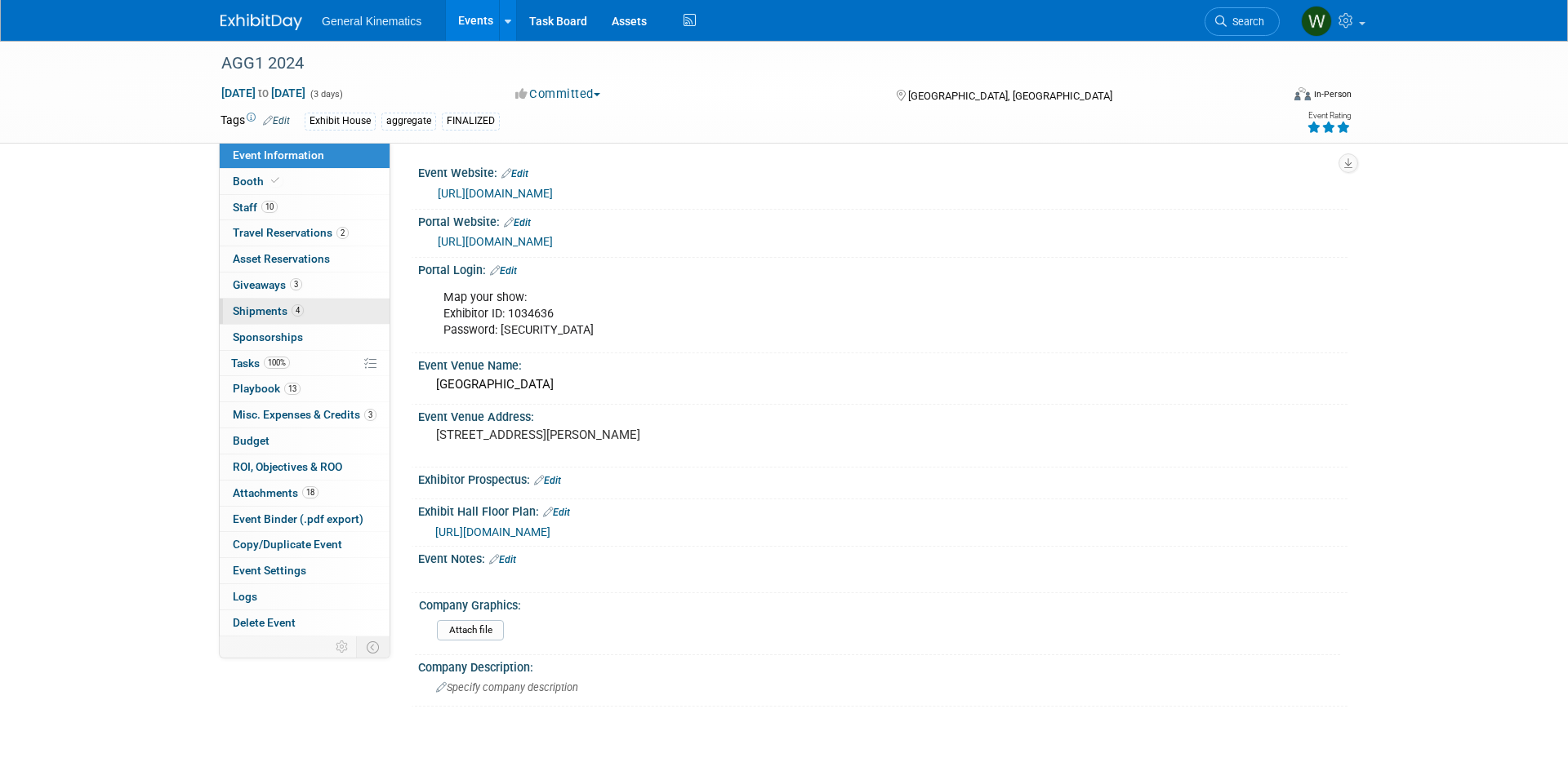
drag, startPoint x: 264, startPoint y: 310, endPoint x: 298, endPoint y: 310, distance: 34.0
click at [264, 310] on span "Shipments 4" at bounding box center [268, 311] width 71 height 13
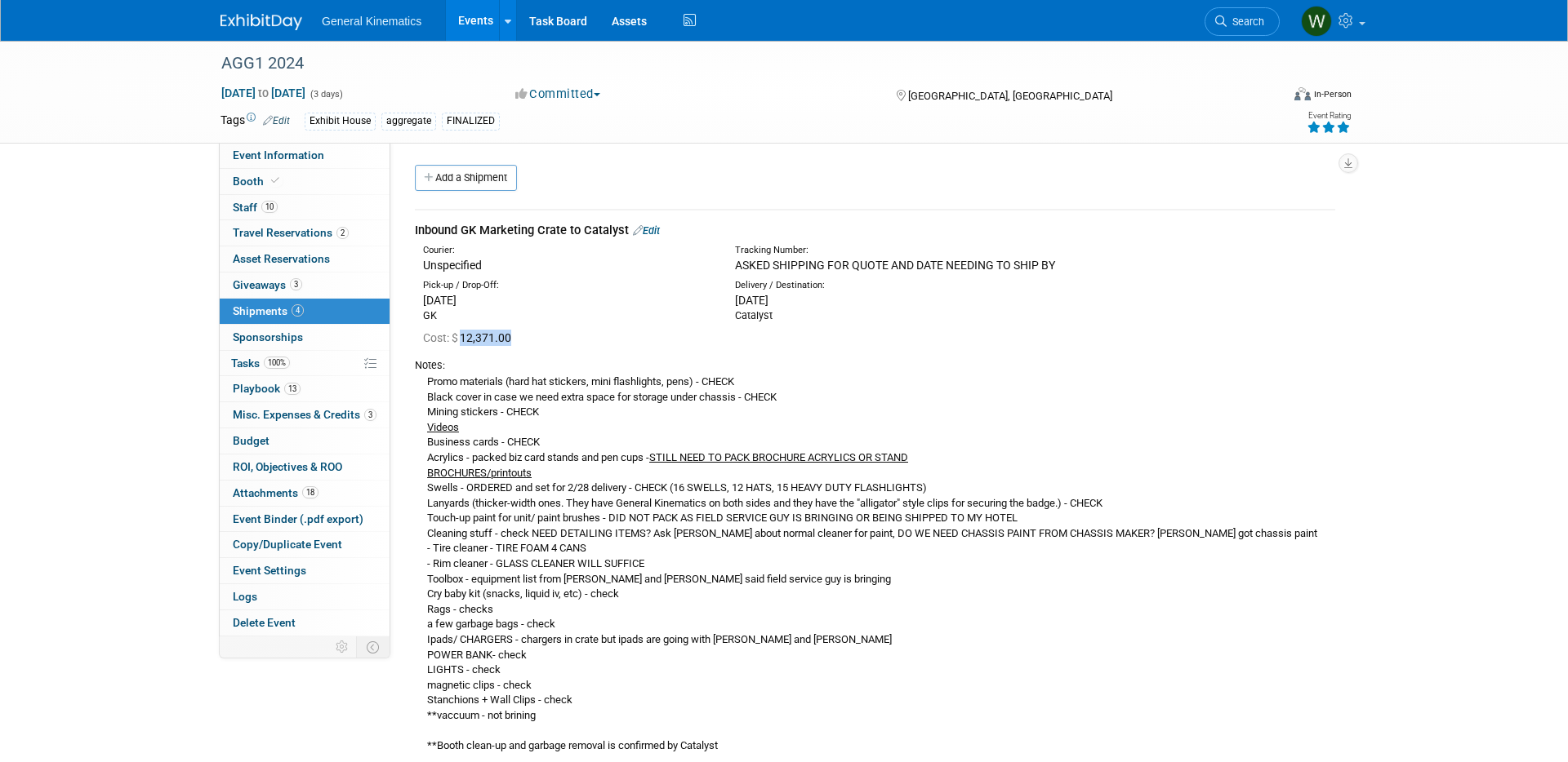
drag, startPoint x: 540, startPoint y: 337, endPoint x: 467, endPoint y: 335, distance: 73.0
click at [465, 335] on div "Cost: $ 12,371.00" at bounding box center [879, 337] width 912 height 16
copy span "12,371.00"
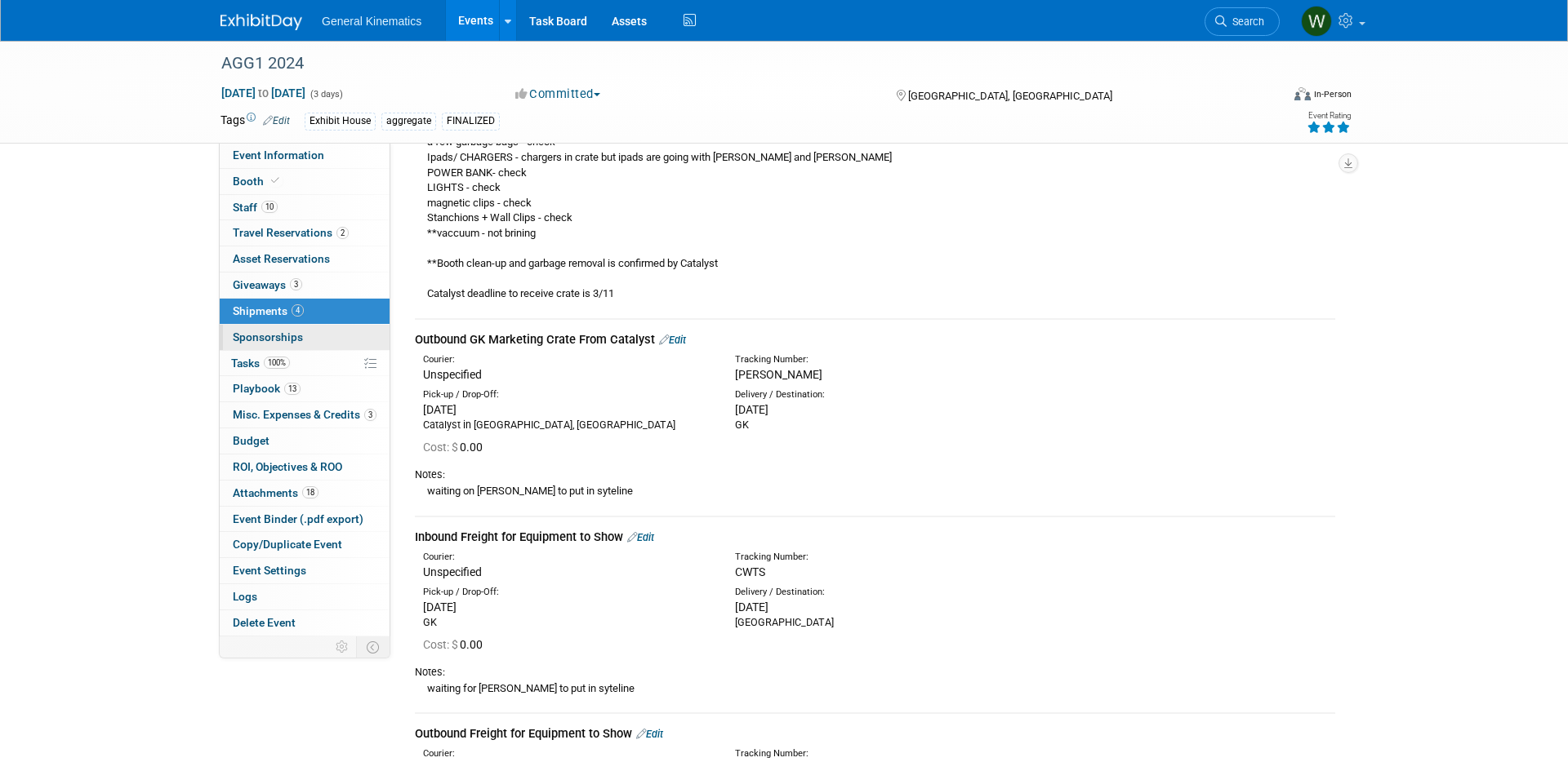
scroll to position [490, 0]
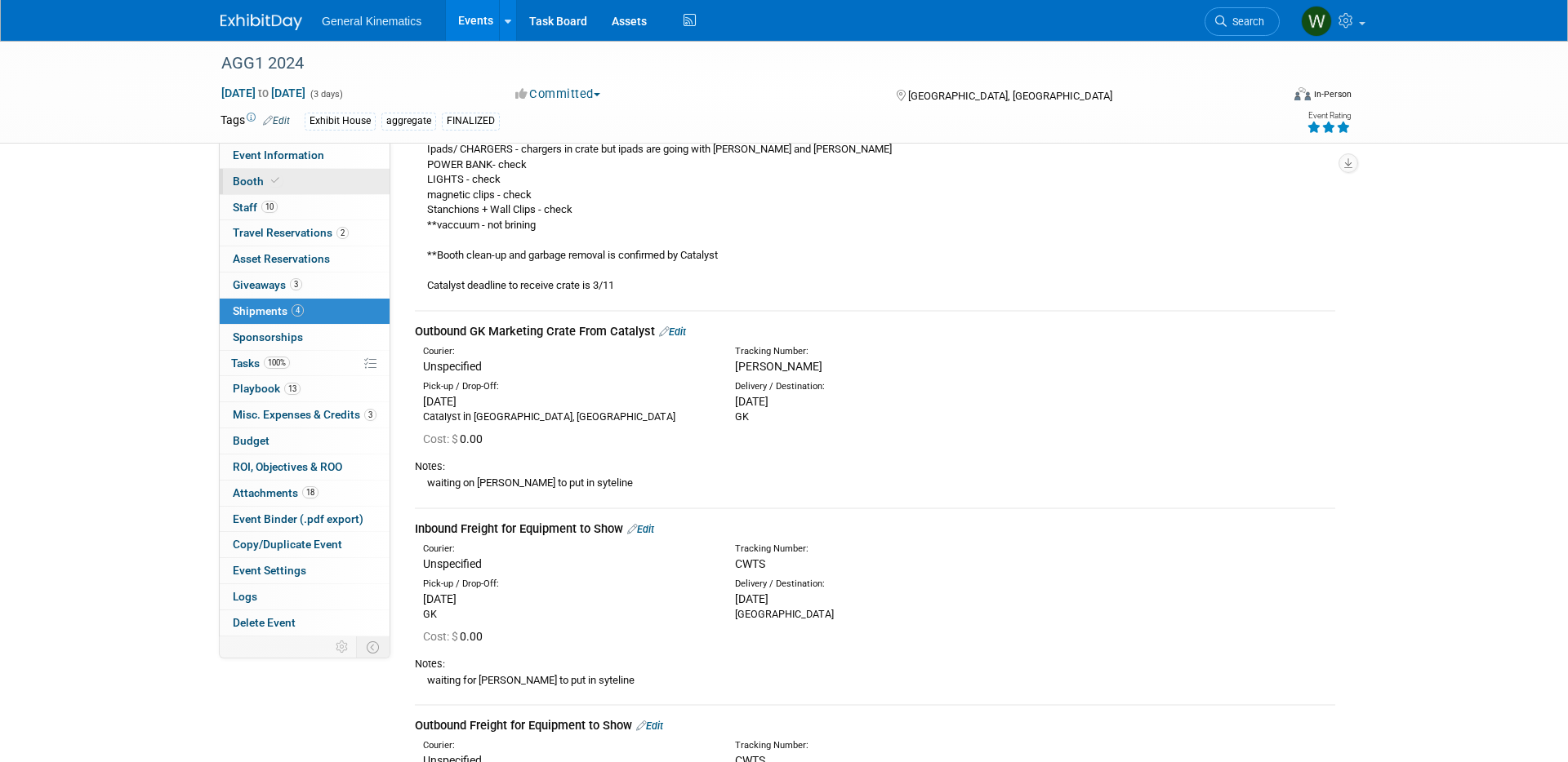
click at [299, 180] on link "Booth" at bounding box center [304, 181] width 170 height 25
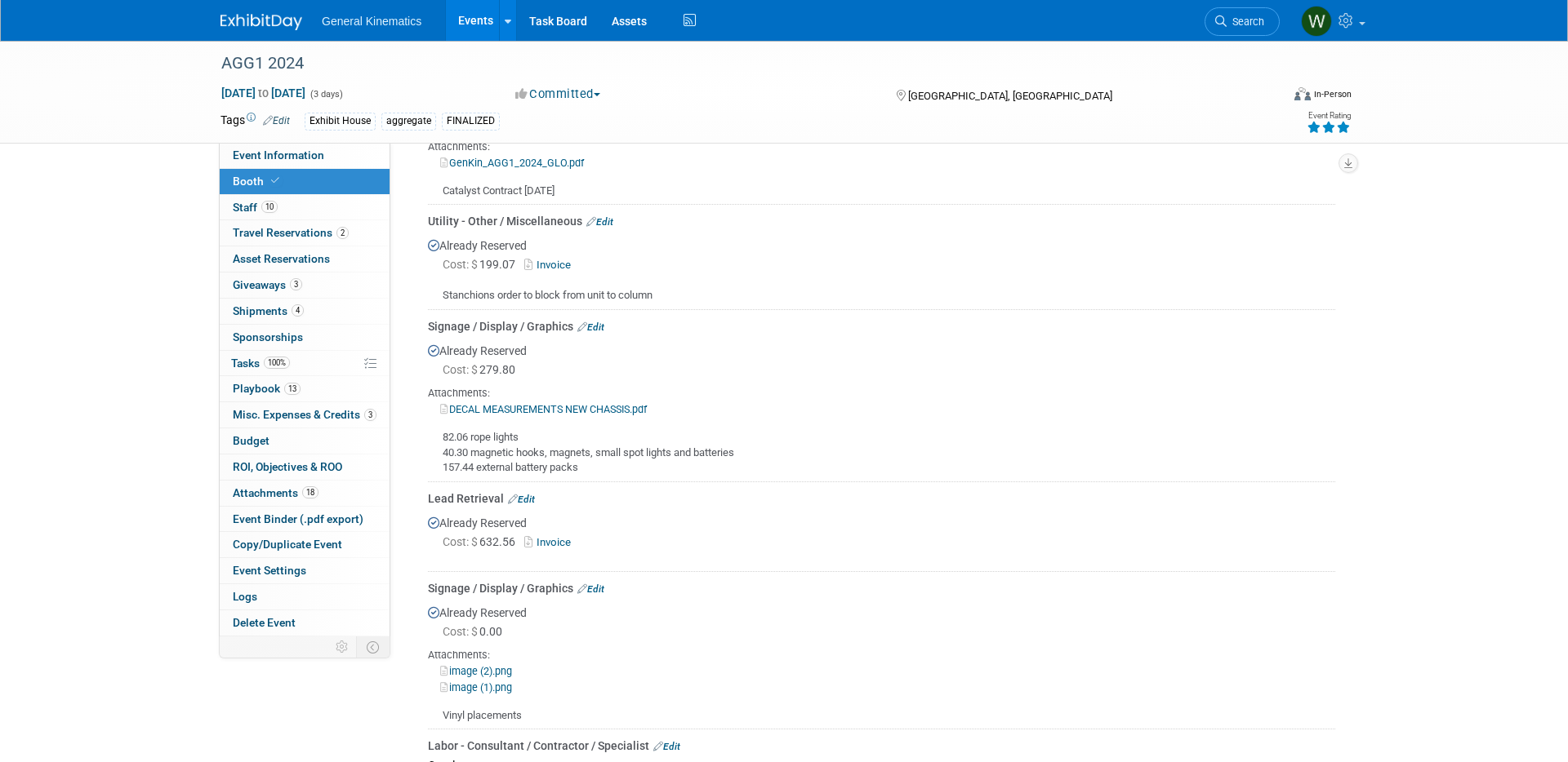
scroll to position [456, 0]
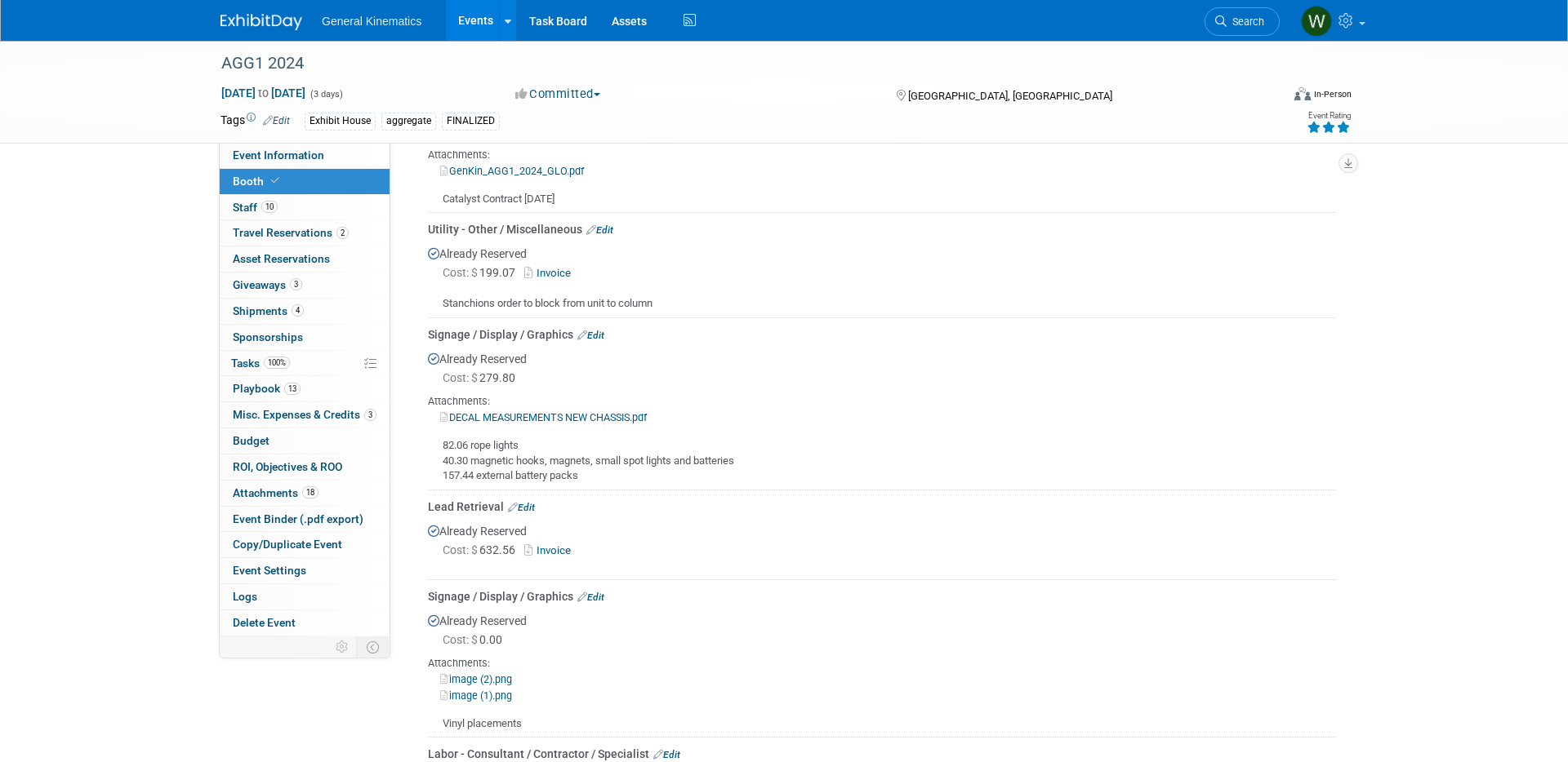
click at [561, 276] on link "Invoice" at bounding box center [551, 274] width 53 height 12
click at [308, 234] on span "Travel Reservations 2" at bounding box center [291, 233] width 116 height 13
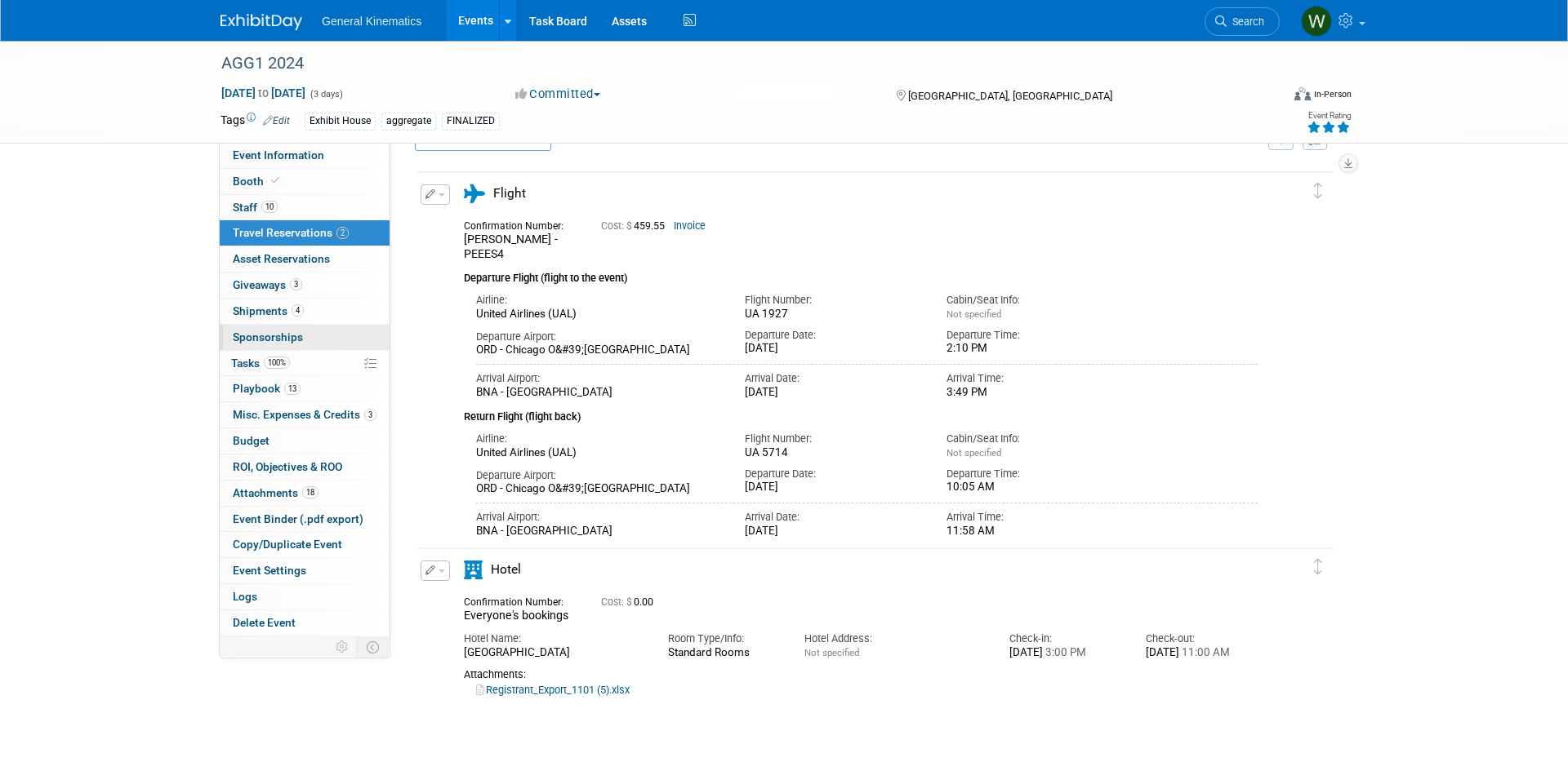
scroll to position [44, 0]
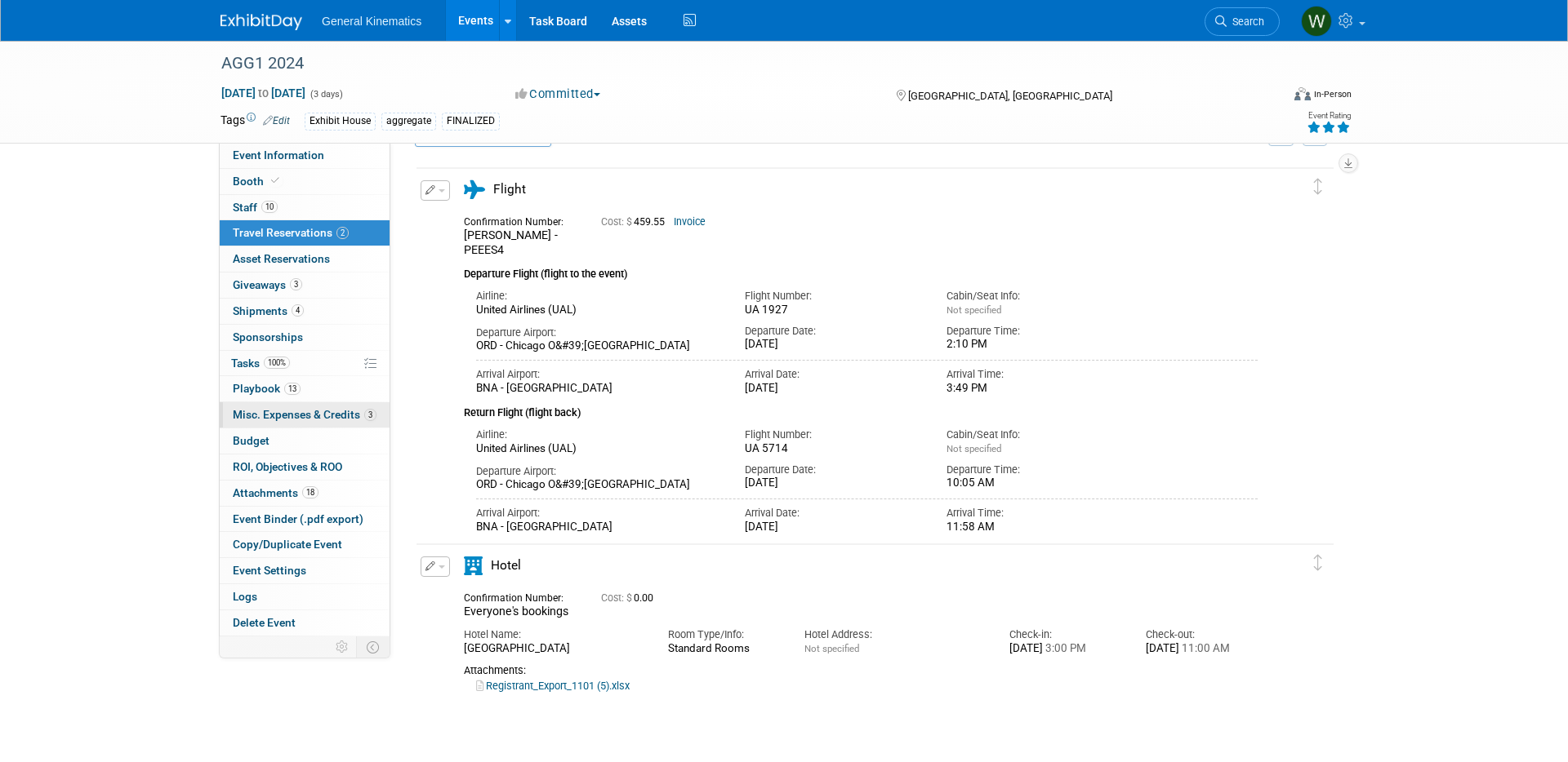
click at [302, 416] on span "Misc. Expenses & Credits 3" at bounding box center [305, 415] width 144 height 13
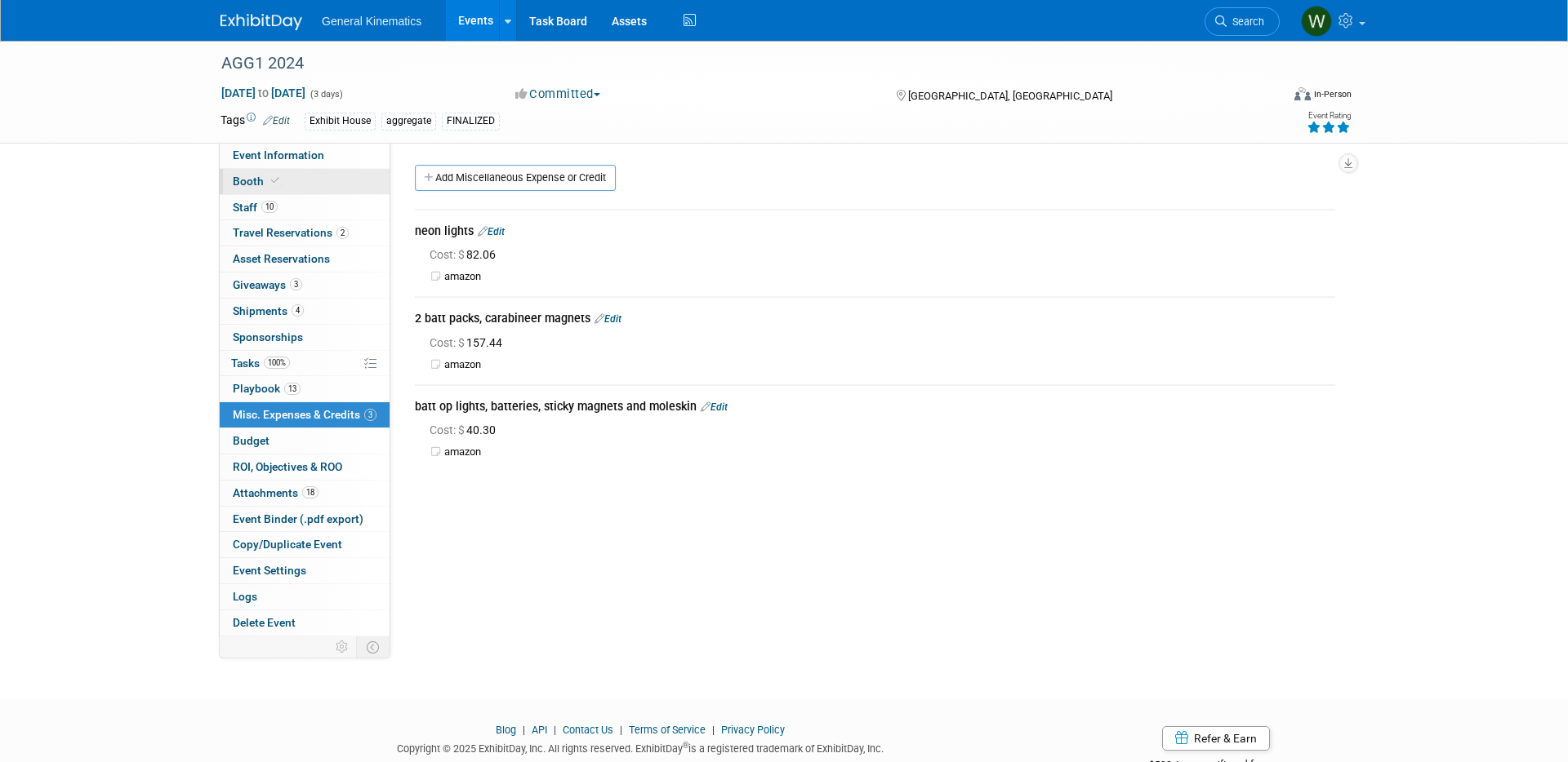
click at [257, 182] on span "Booth" at bounding box center [258, 181] width 50 height 13
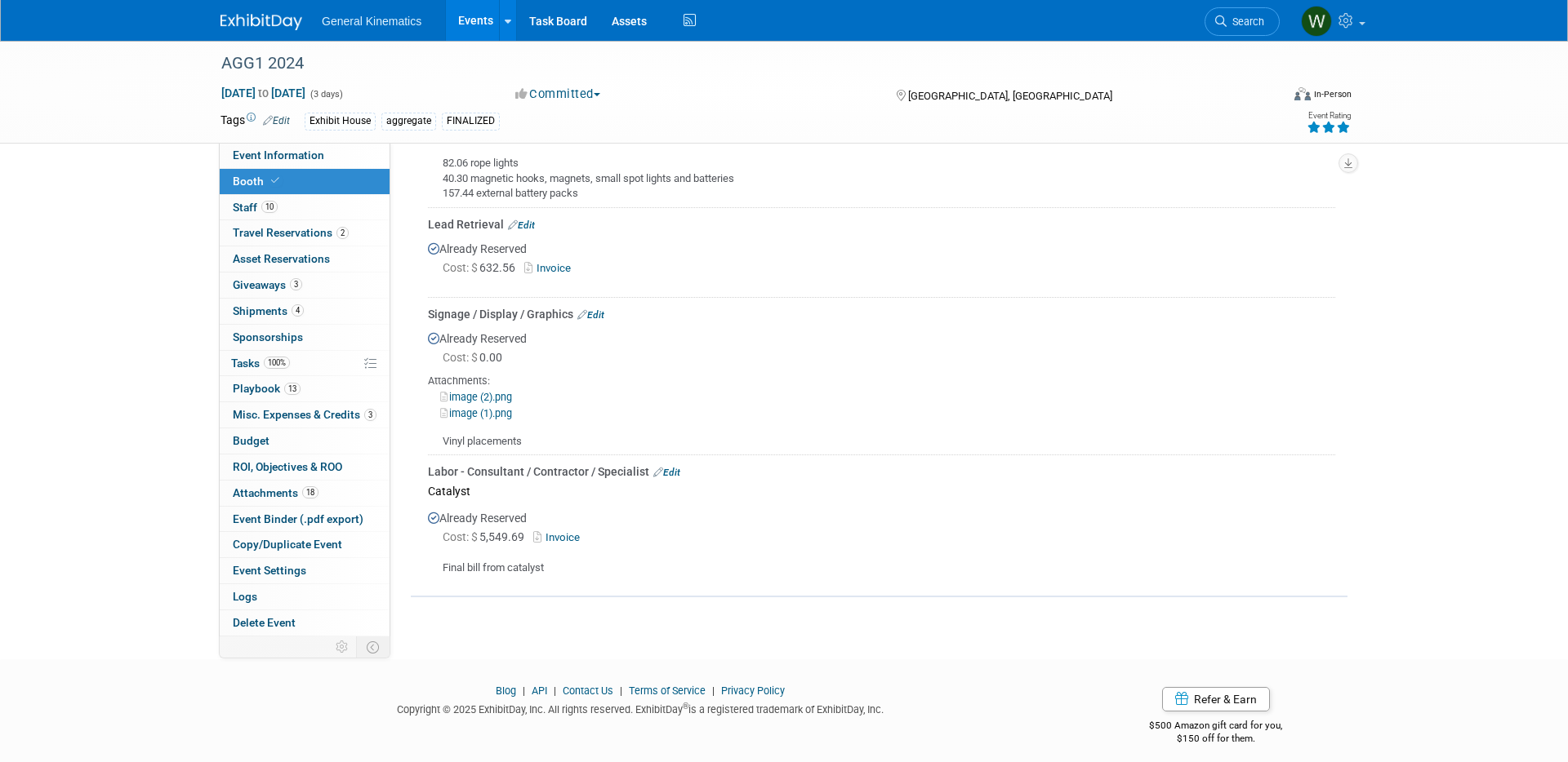
scroll to position [750, 0]
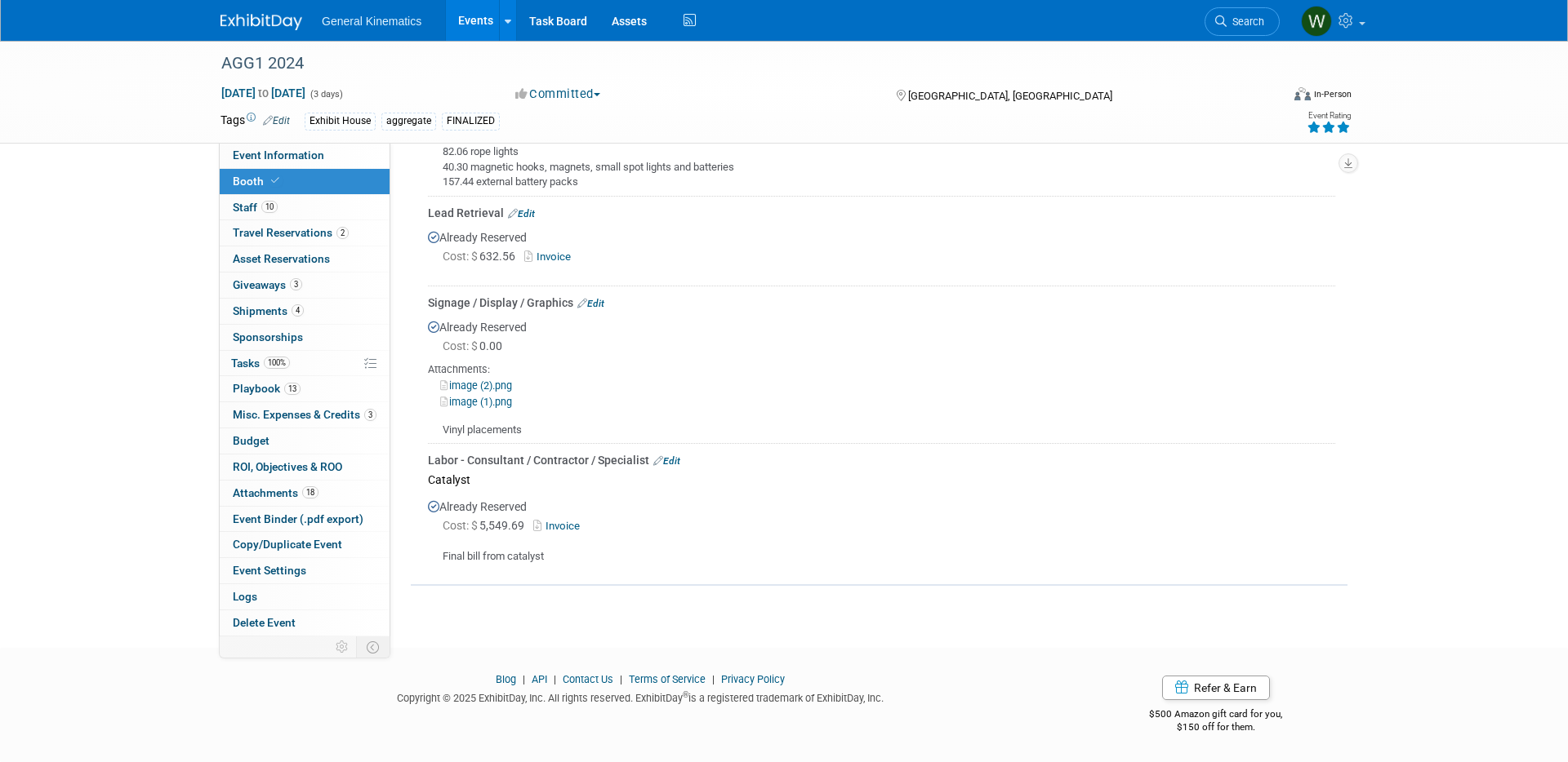
click at [569, 525] on link "Invoice" at bounding box center [560, 526] width 53 height 12
click at [242, 15] on img at bounding box center [261, 22] width 82 height 16
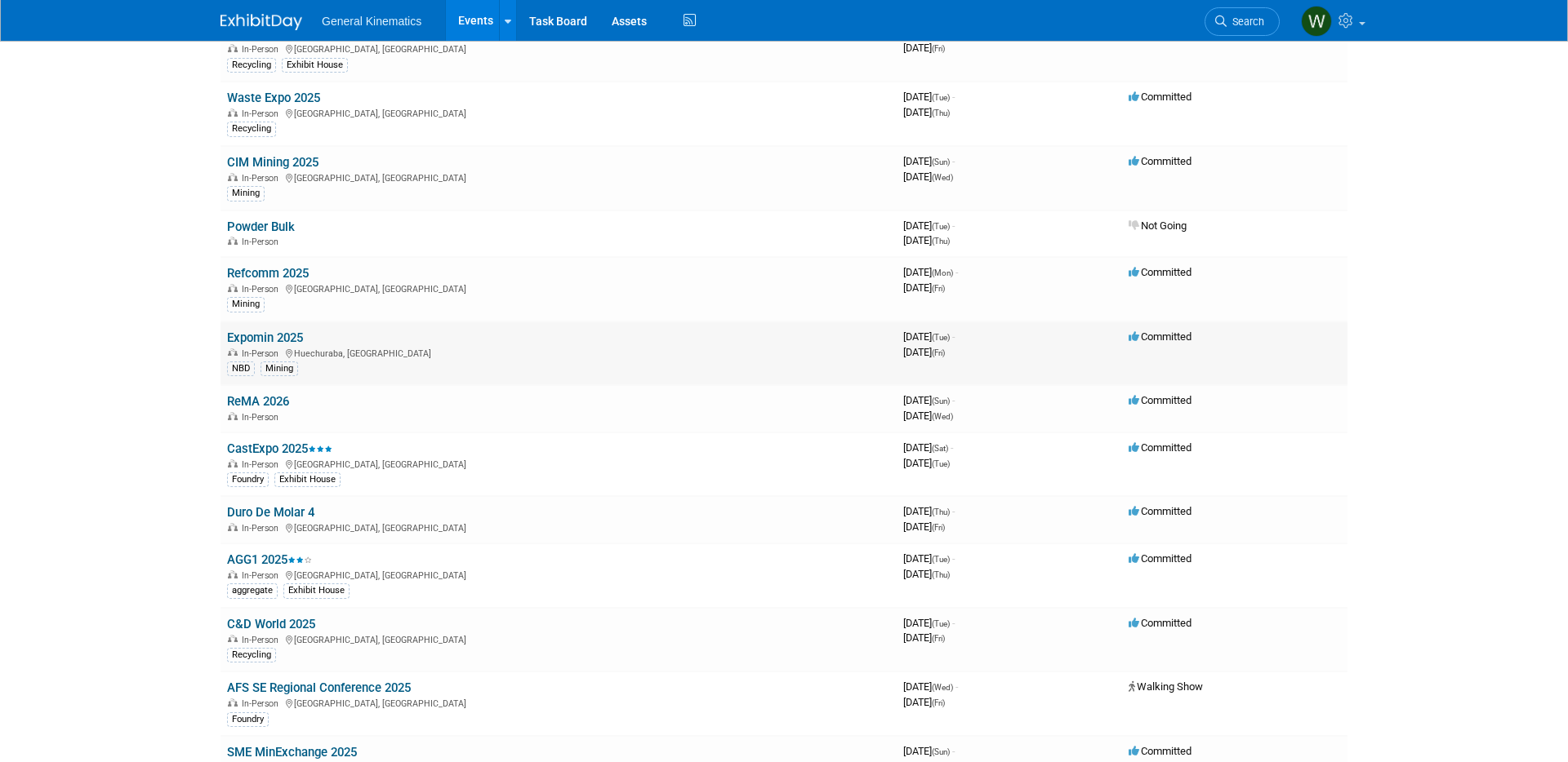
scroll to position [400, 0]
click at [275, 557] on link "AGG1 2025" at bounding box center [269, 559] width 85 height 15
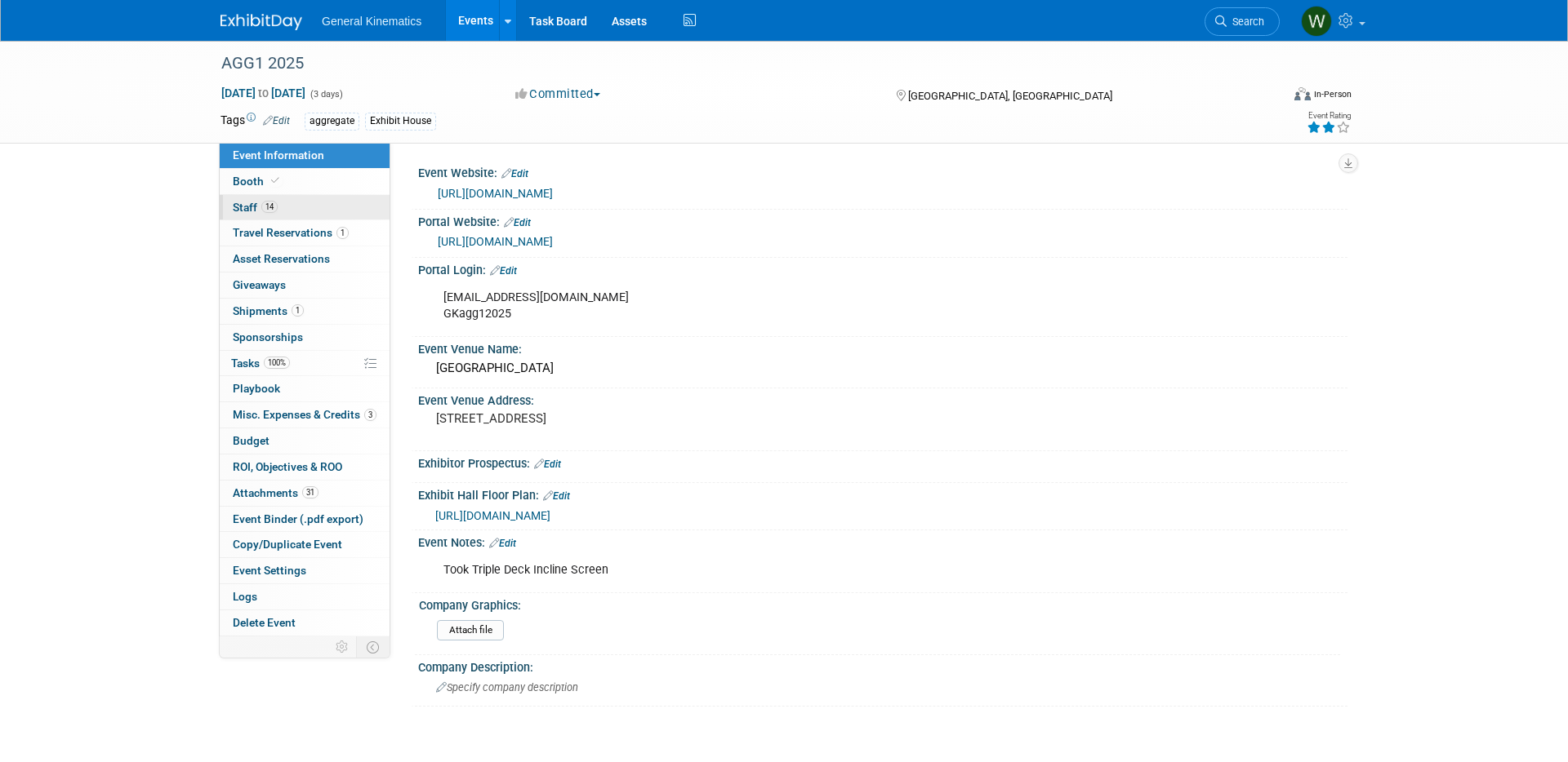
click at [299, 211] on link "14 Staff 14" at bounding box center [304, 208] width 170 height 25
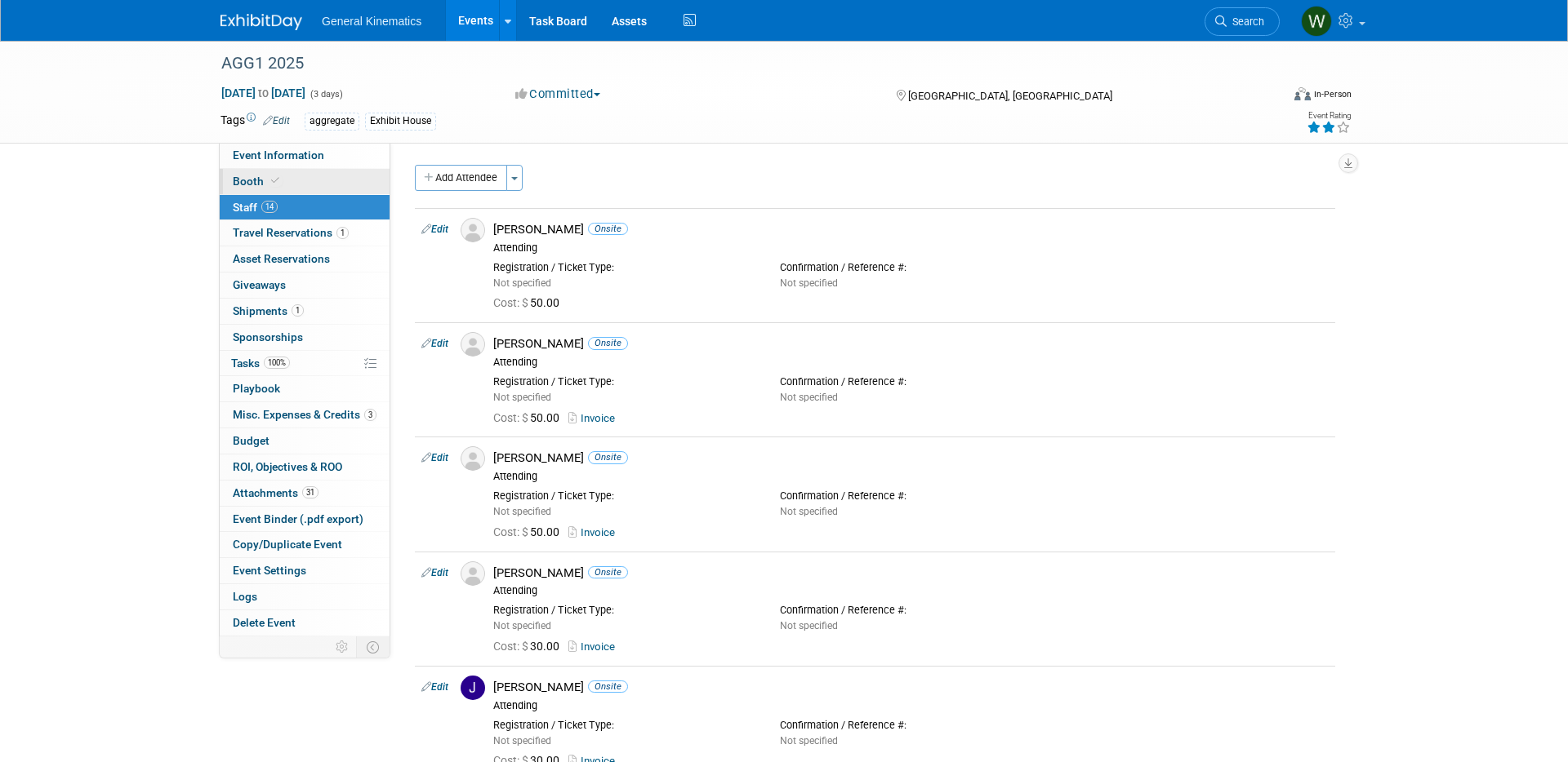
click at [299, 177] on link "Booth" at bounding box center [304, 181] width 170 height 25
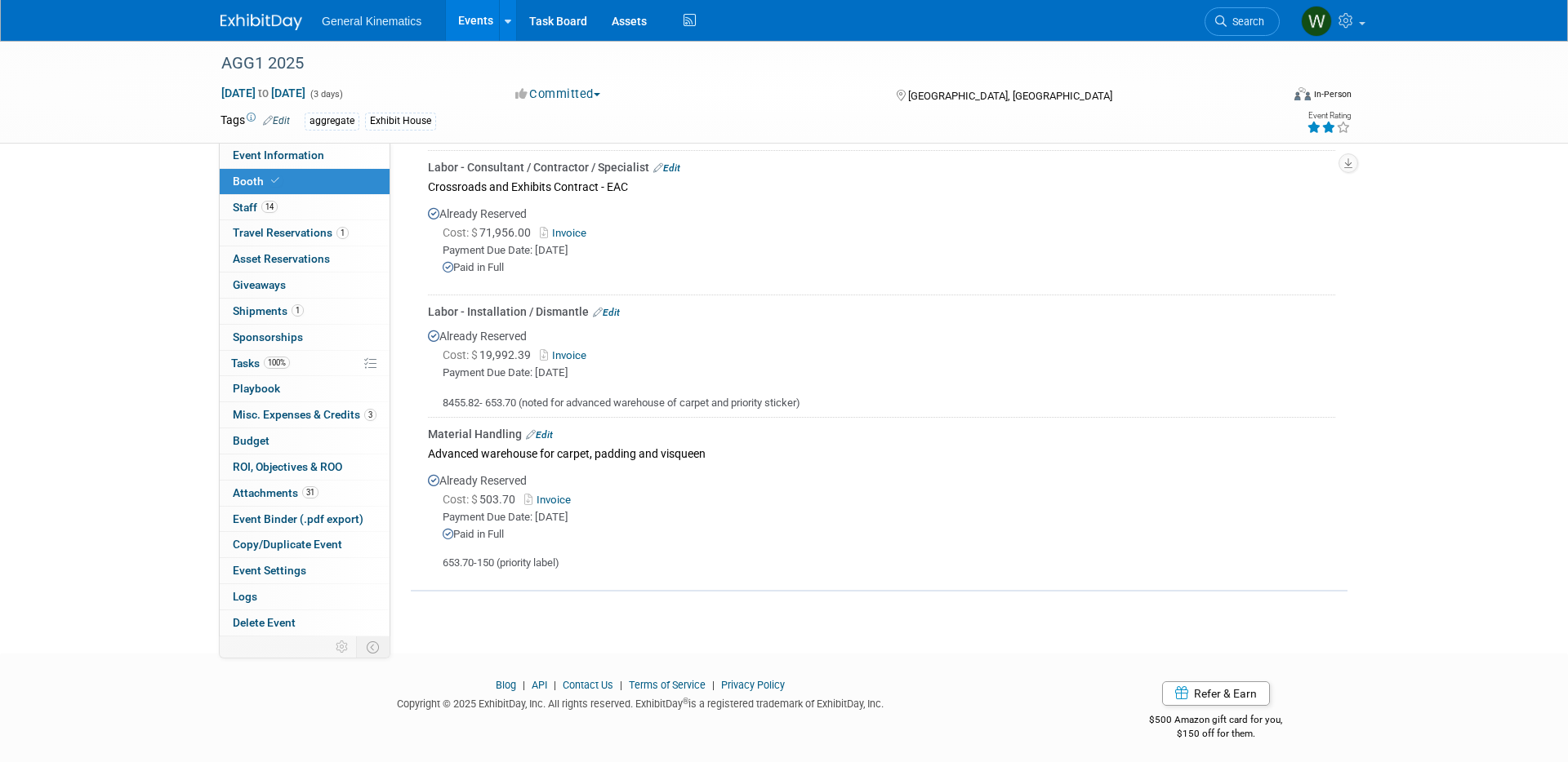
scroll to position [1316, 0]
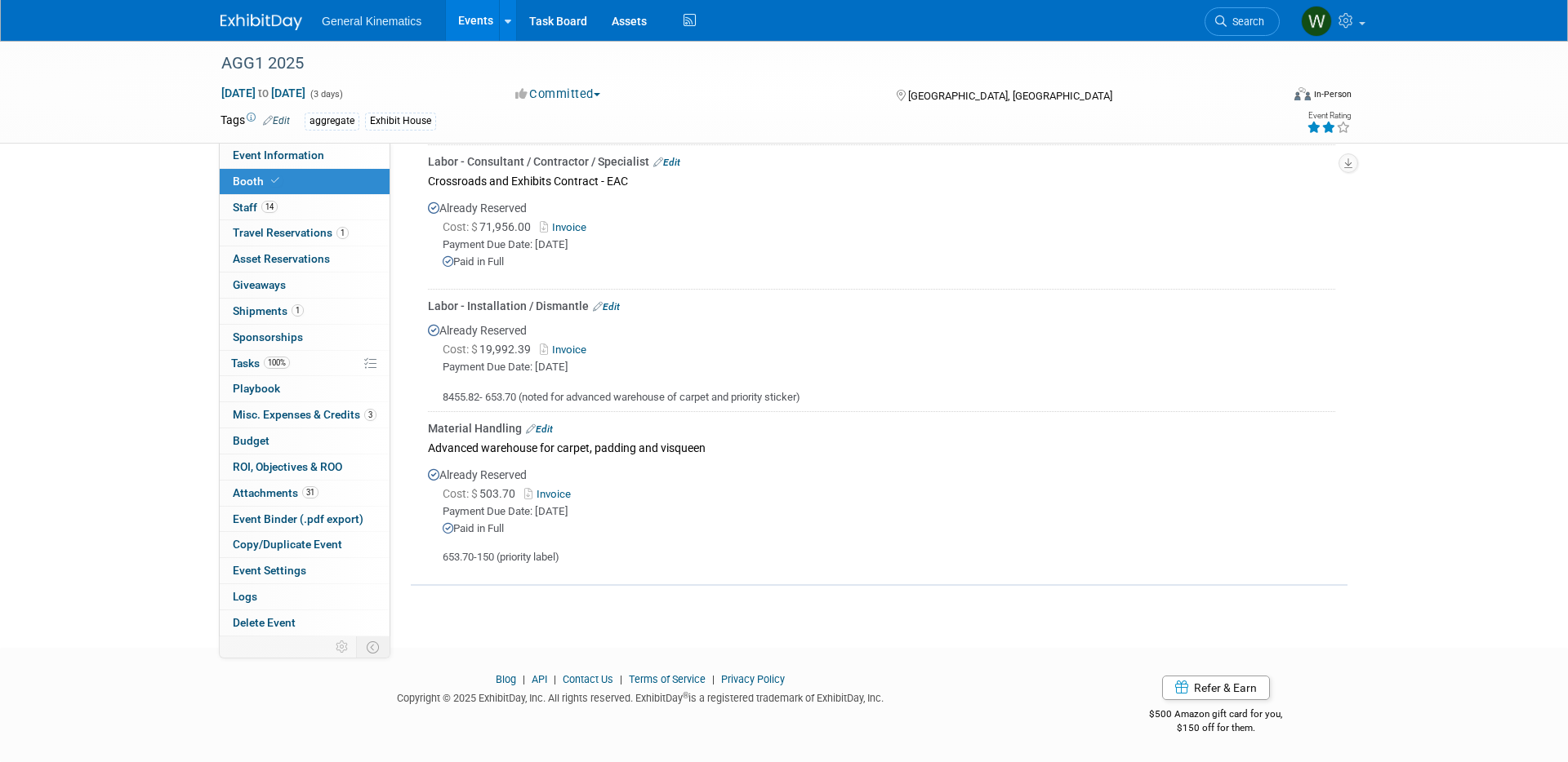
click at [564, 493] on link "Invoice" at bounding box center [551, 495] width 53 height 12
